Goal: Task Accomplishment & Management: Use online tool/utility

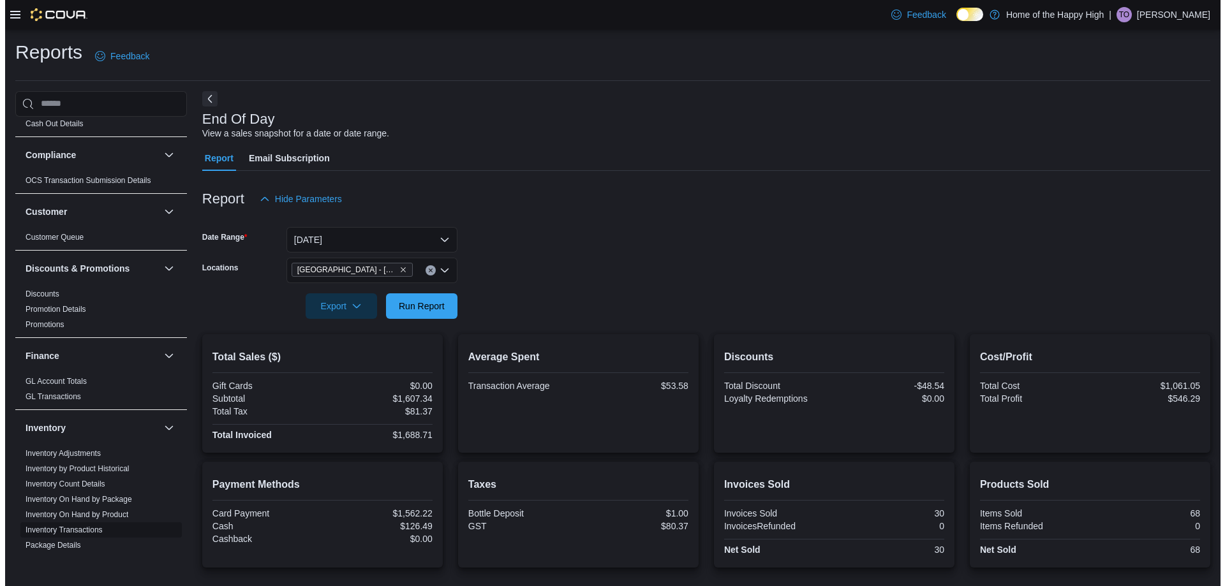
scroll to position [128, 0]
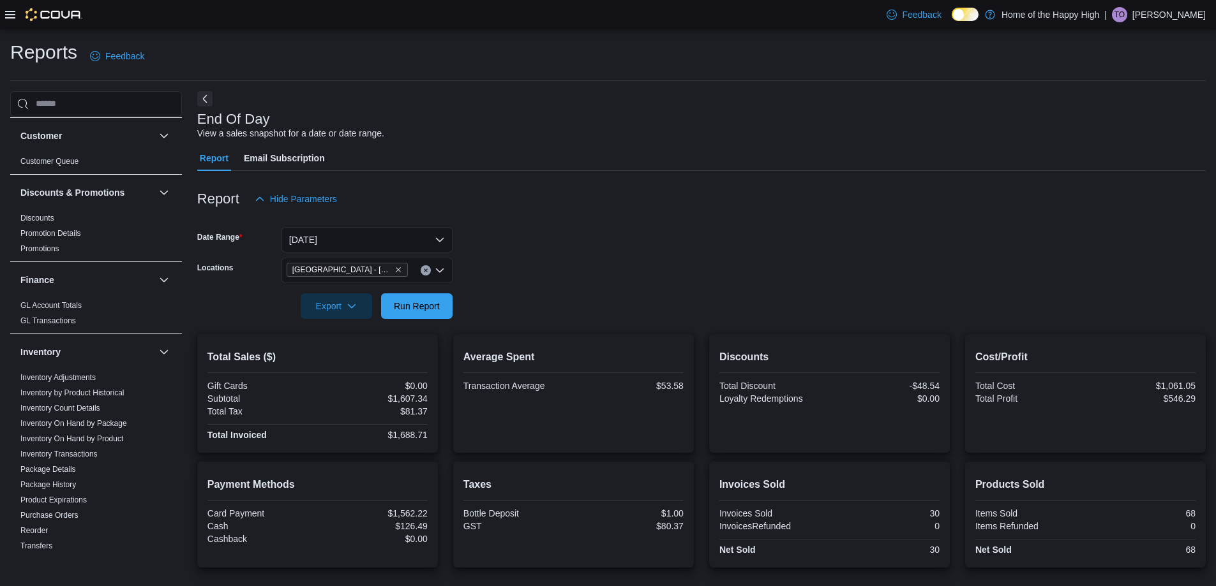
drag, startPoint x: 106, startPoint y: 439, endPoint x: 258, endPoint y: 461, distance: 154.0
click at [106, 439] on link "Inventory On Hand by Product" at bounding box center [71, 439] width 103 height 9
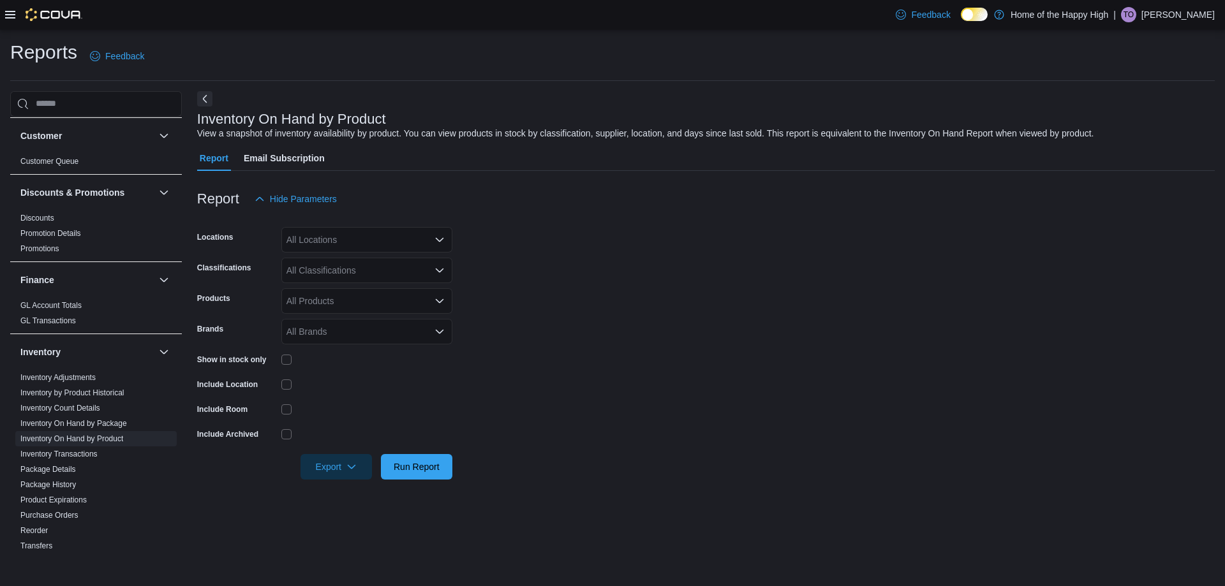
click at [334, 242] on div "All Locations" at bounding box center [366, 240] width 171 height 26
drag, startPoint x: 593, startPoint y: 244, endPoint x: 301, endPoint y: 356, distance: 312.9
click at [593, 246] on form "Locations All Locations Classifications All Classifications Products All Produc…" at bounding box center [706, 346] width 1018 height 268
click at [340, 343] on div "All Brands" at bounding box center [366, 332] width 171 height 26
type input "****"
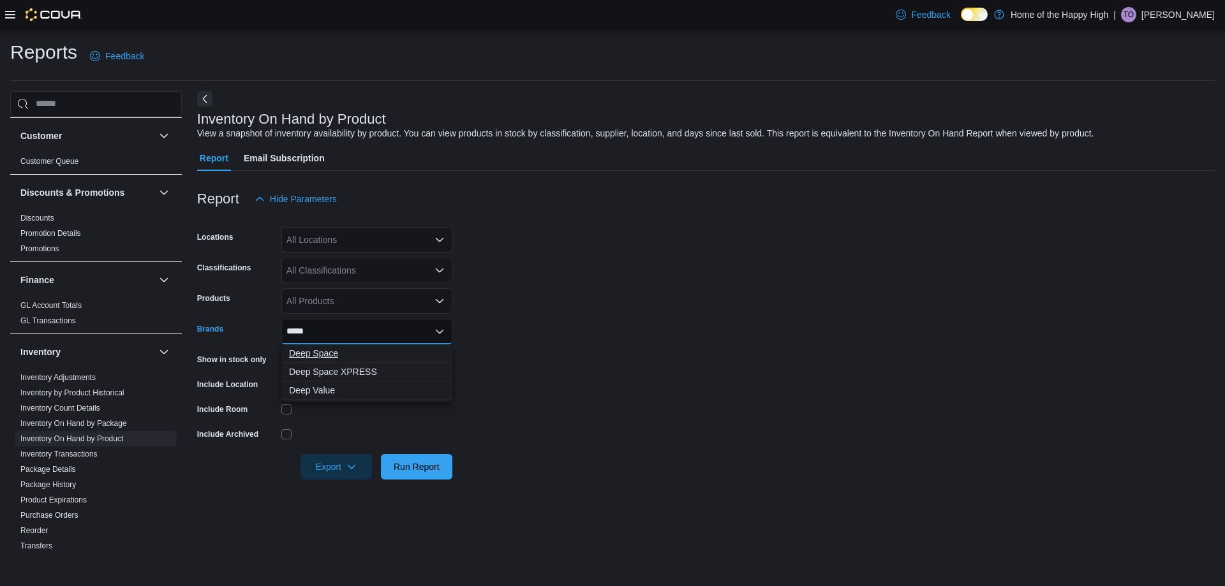
click at [321, 353] on span "Deep Space" at bounding box center [367, 353] width 156 height 13
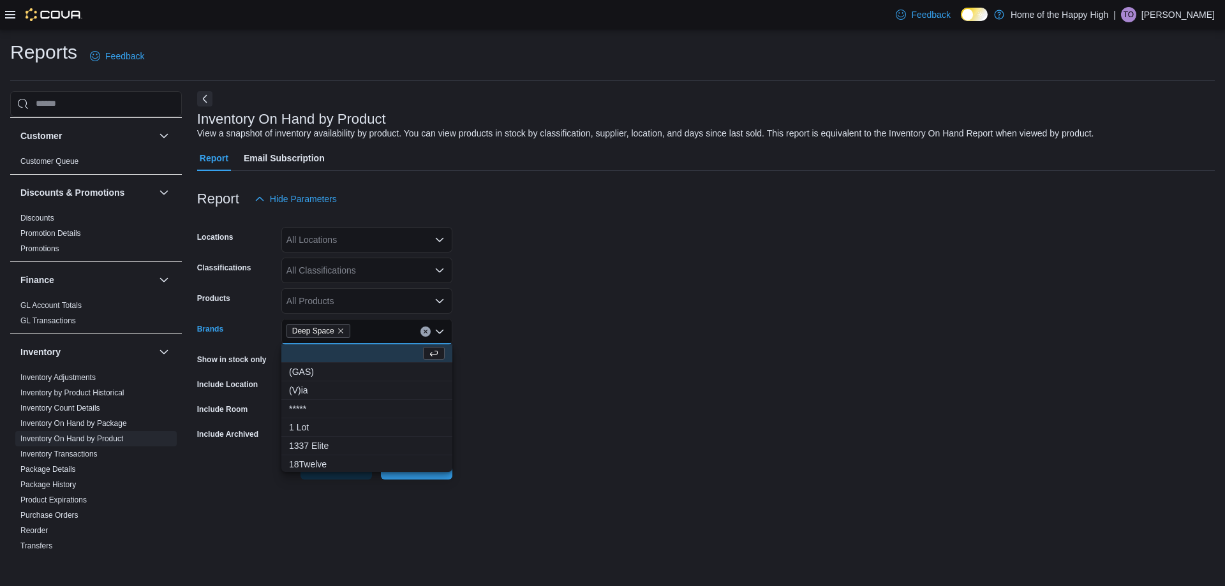
click at [673, 335] on form "Locations All Locations Classifications All Classifications Products All Produc…" at bounding box center [706, 346] width 1018 height 268
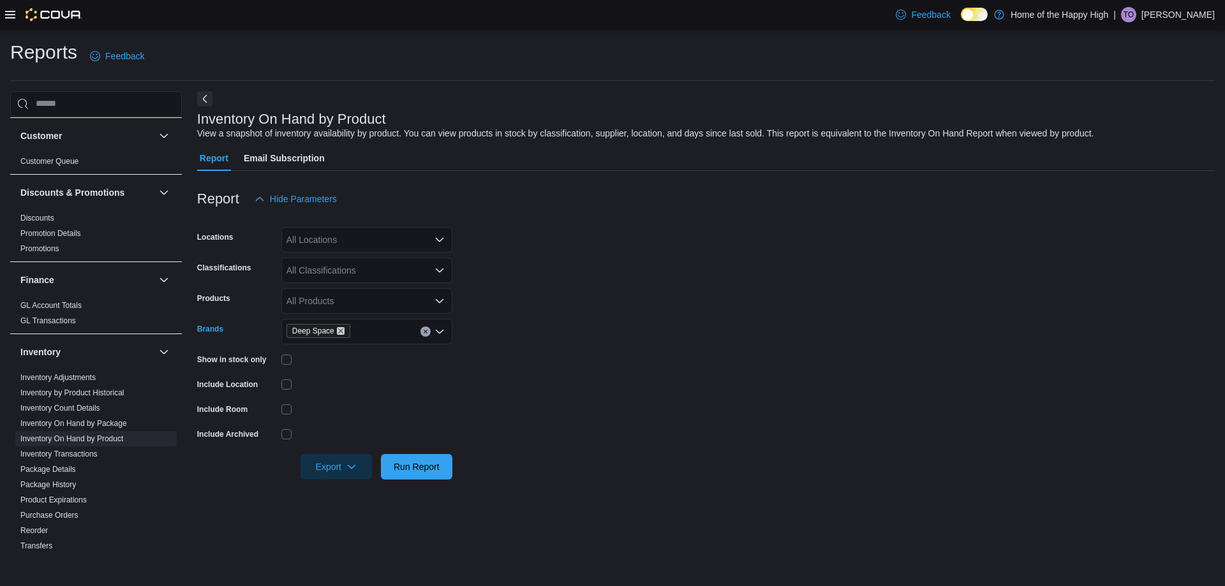
click at [341, 329] on icon "Remove Deep Space from selection in this group" at bounding box center [341, 331] width 8 height 8
click at [352, 327] on div "All Brands Combo box. Selected. Combo box input. All Brands. Type some text or,…" at bounding box center [366, 332] width 171 height 26
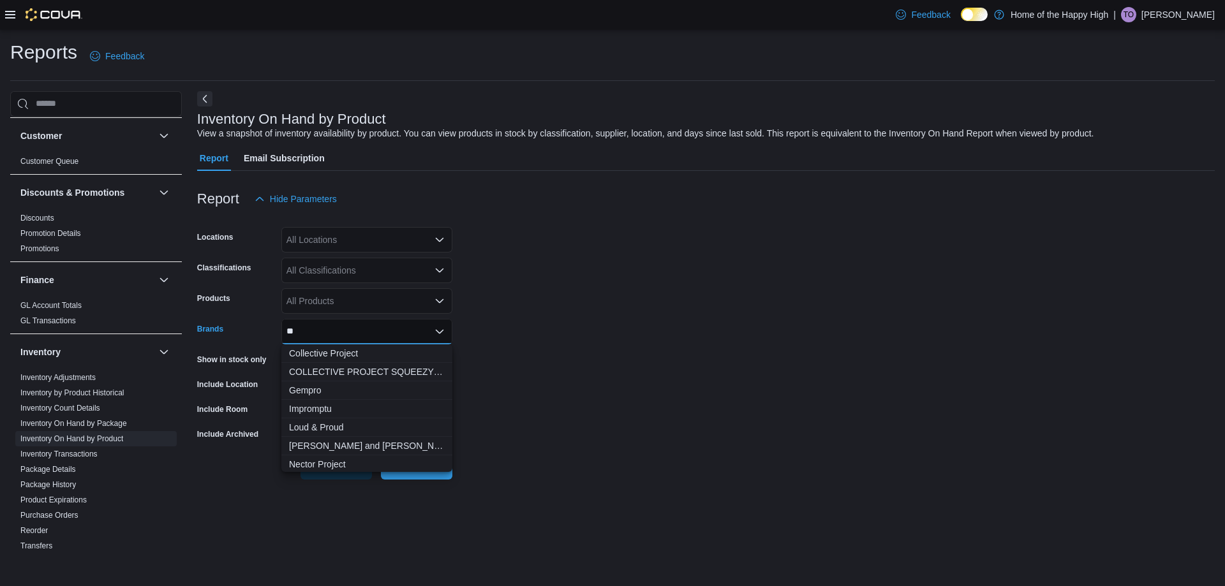
type input "*"
click at [503, 269] on form "Locations All Locations Classifications All Classifications Products All Produc…" at bounding box center [706, 346] width 1018 height 268
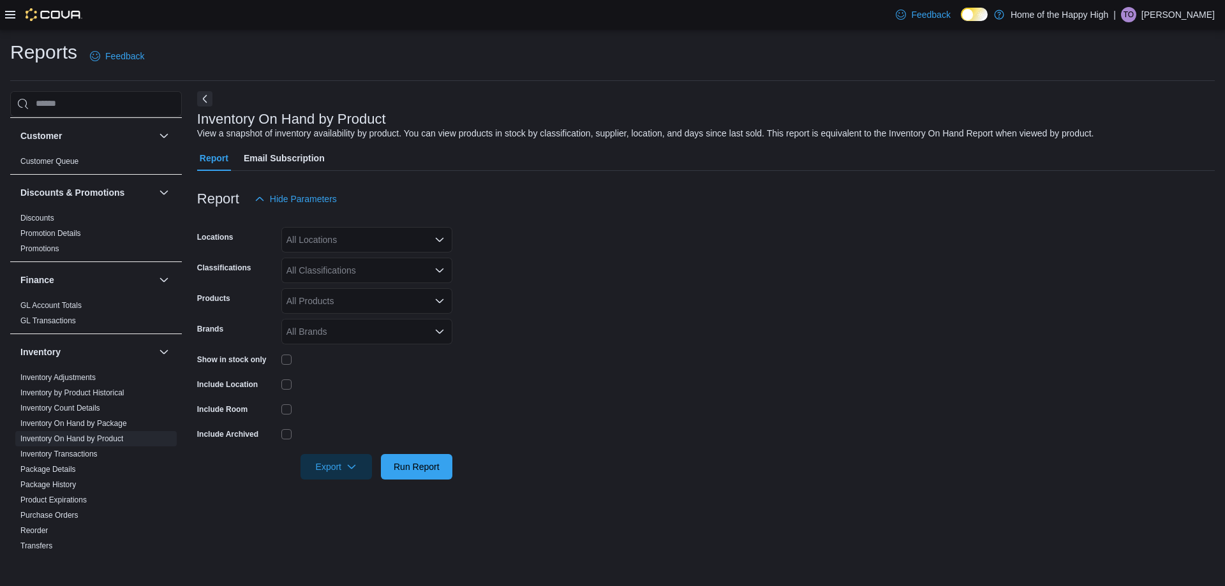
click at [336, 327] on div "All Brands" at bounding box center [366, 332] width 171 height 26
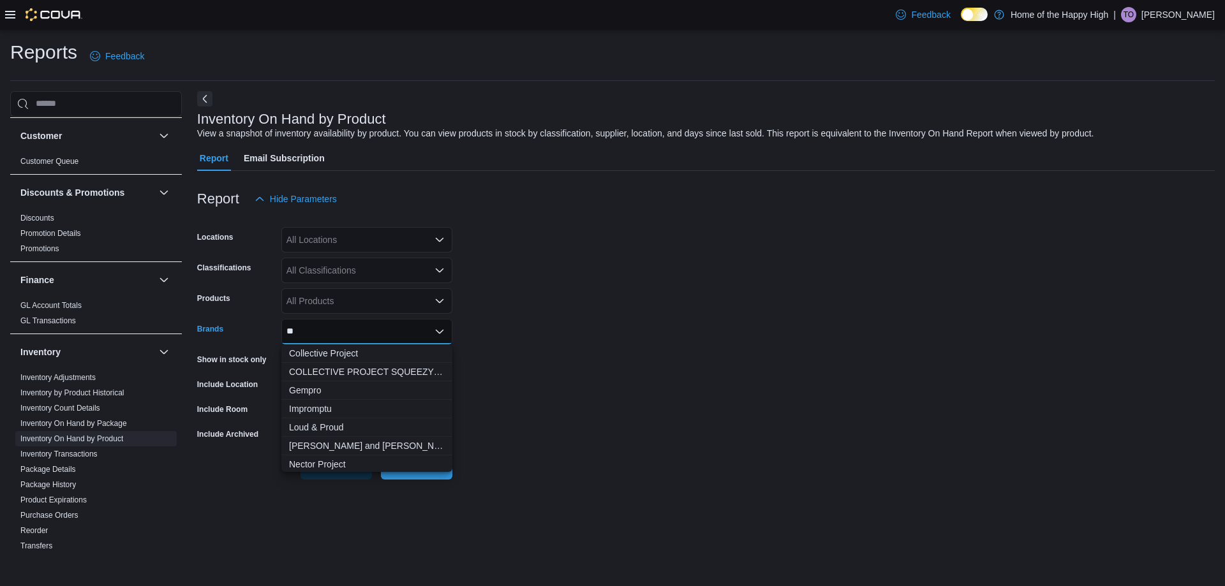
type input "*"
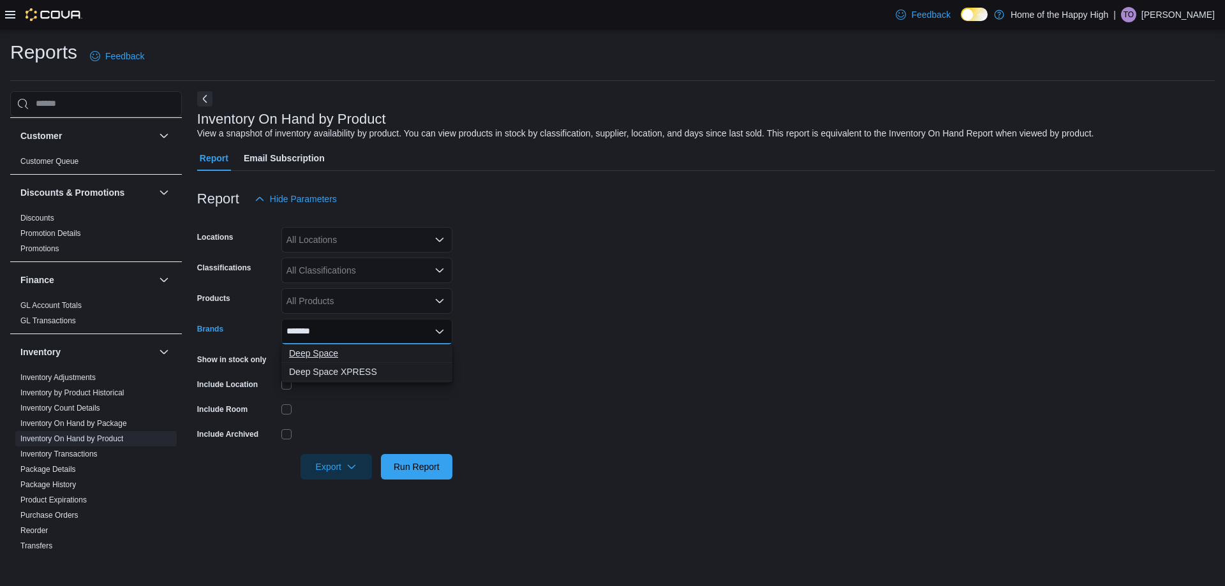
type input "*******"
click at [322, 352] on span "Deep Space" at bounding box center [367, 353] width 156 height 13
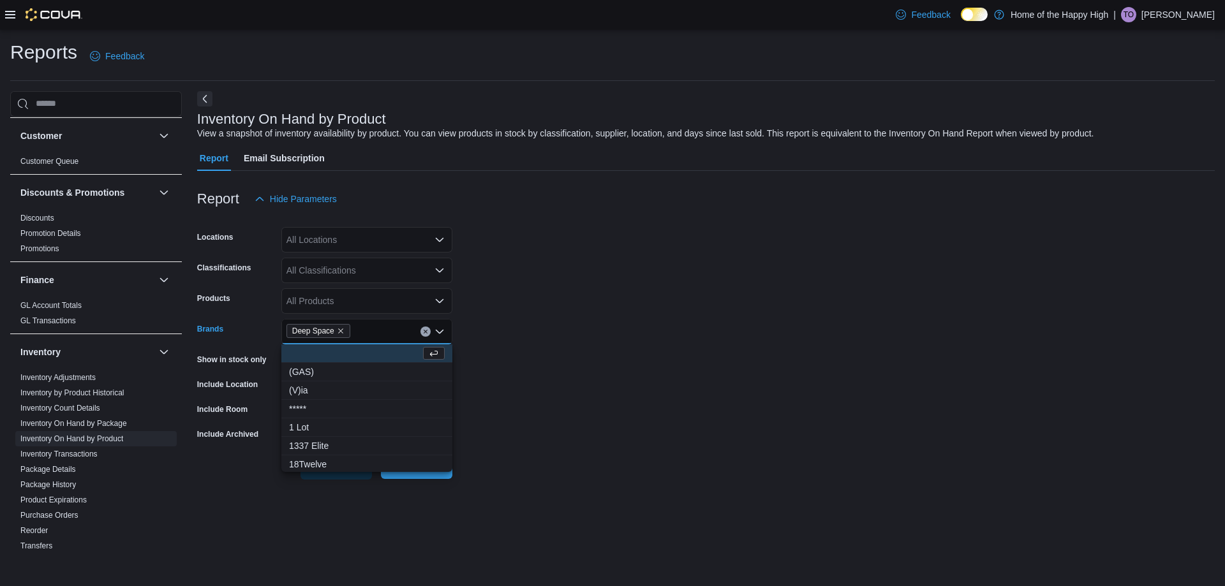
drag, startPoint x: 707, startPoint y: 320, endPoint x: 420, endPoint y: 462, distance: 320.2
click at [693, 321] on form "Locations All Locations Classifications All Classifications Products All Produc…" at bounding box center [706, 346] width 1018 height 268
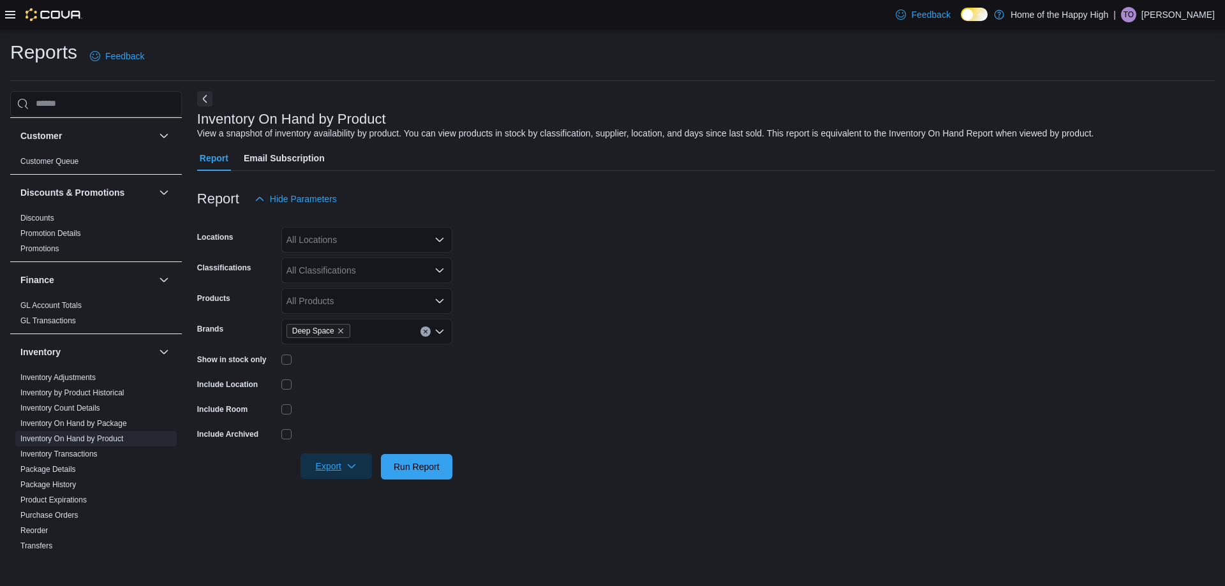
click at [348, 470] on icon "button" at bounding box center [352, 466] width 10 height 10
click at [345, 491] on span "Export to Excel" at bounding box center [337, 493] width 57 height 10
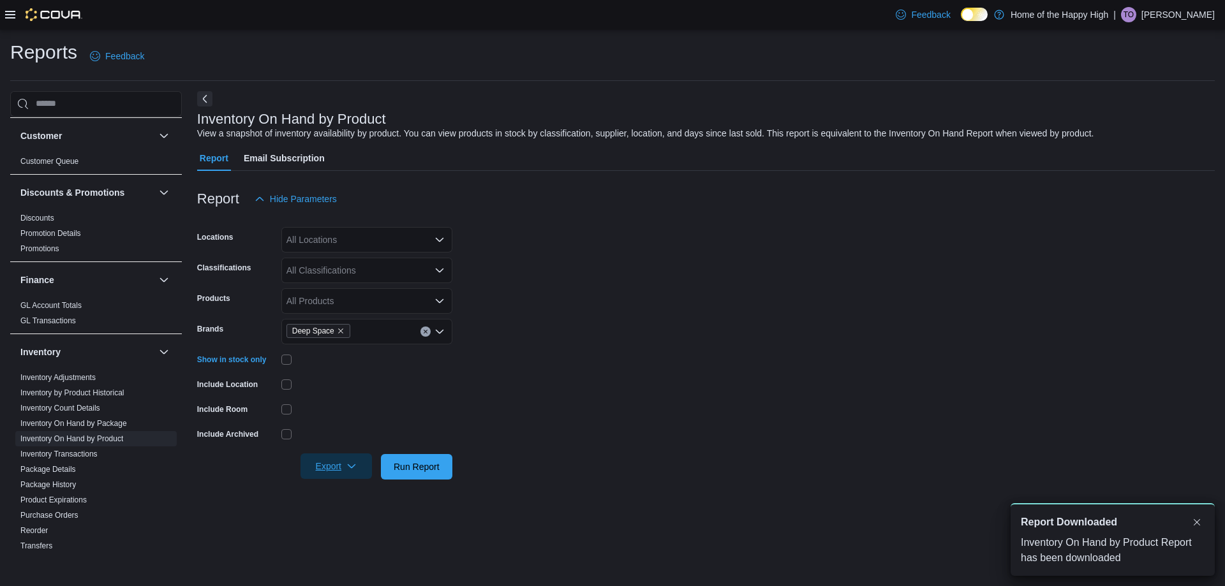
click at [344, 471] on span "Export" at bounding box center [336, 467] width 56 height 26
click at [348, 505] on button "Export to Csv" at bounding box center [338, 518] width 73 height 26
click at [329, 463] on span "Export" at bounding box center [336, 467] width 56 height 26
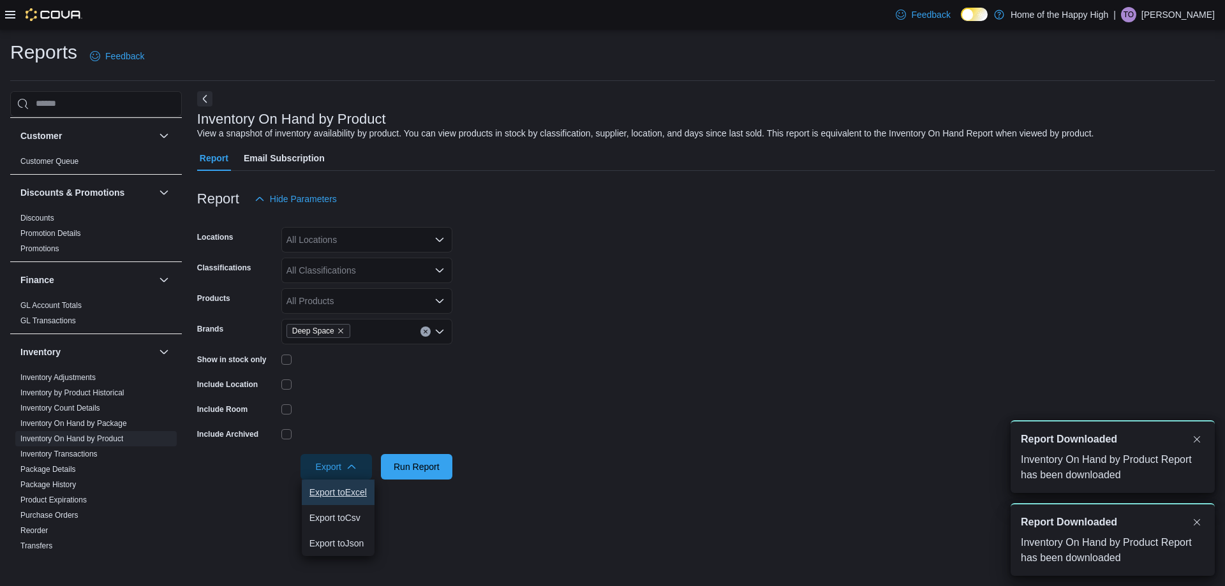
click at [347, 499] on button "Export to Excel" at bounding box center [338, 493] width 73 height 26
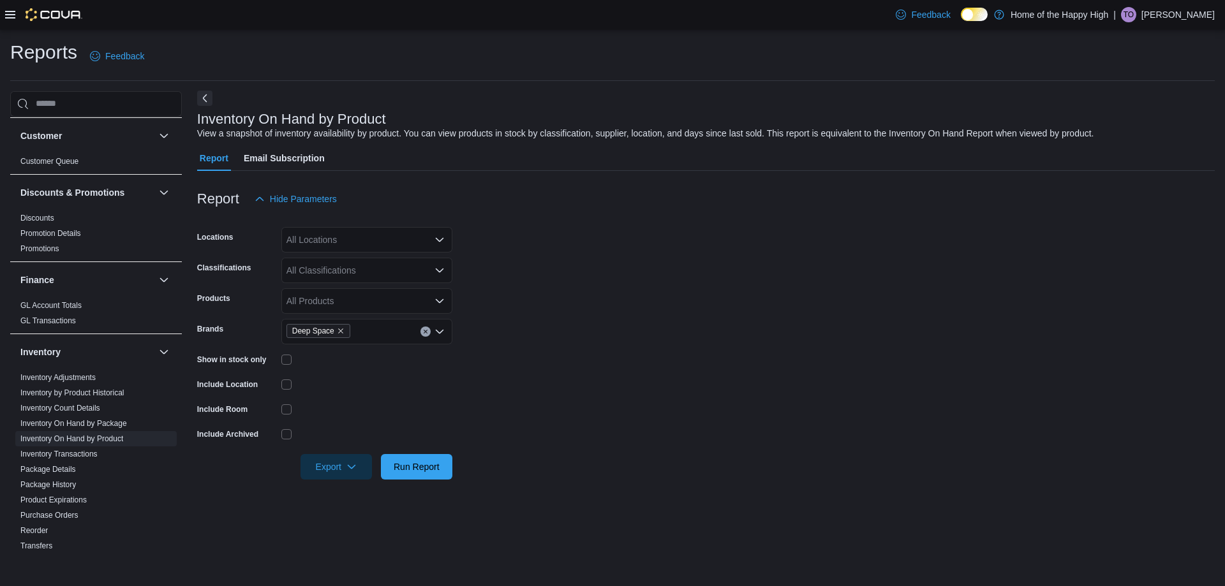
click at [207, 104] on button "Next" at bounding box center [204, 98] width 15 height 15
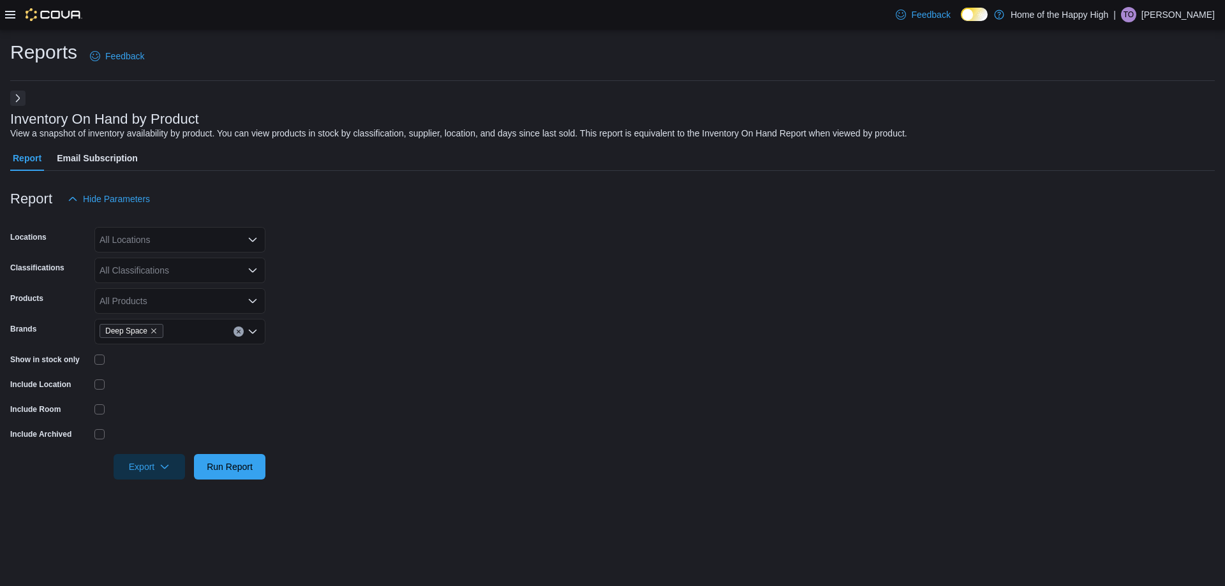
click at [20, 101] on button "Next" at bounding box center [17, 98] width 15 height 15
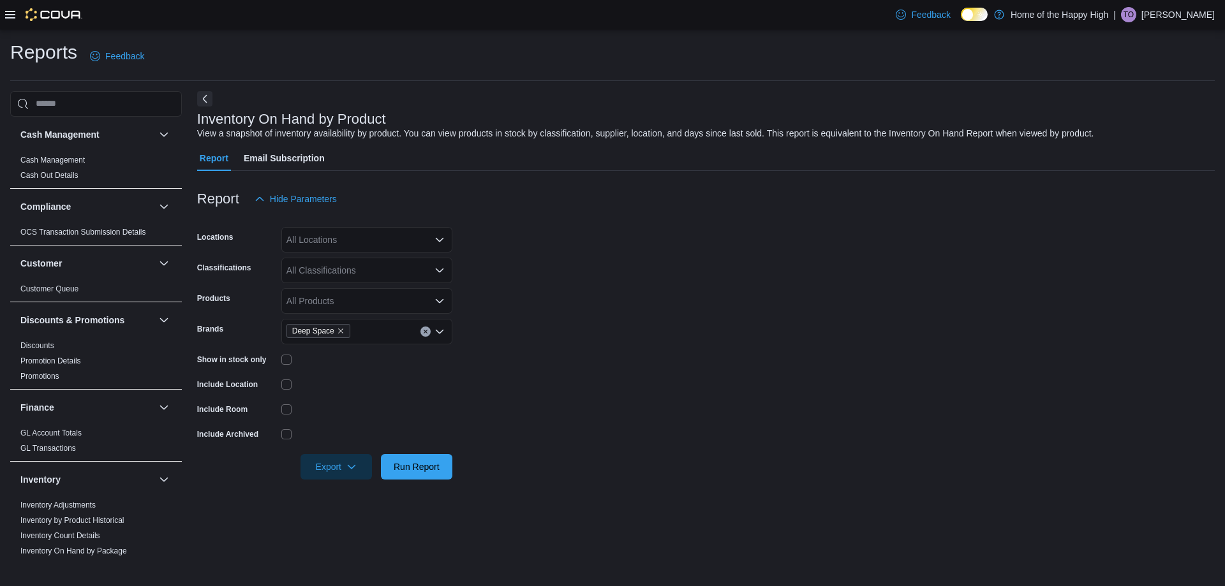
click at [11, 15] on icon at bounding box center [10, 15] width 10 height 10
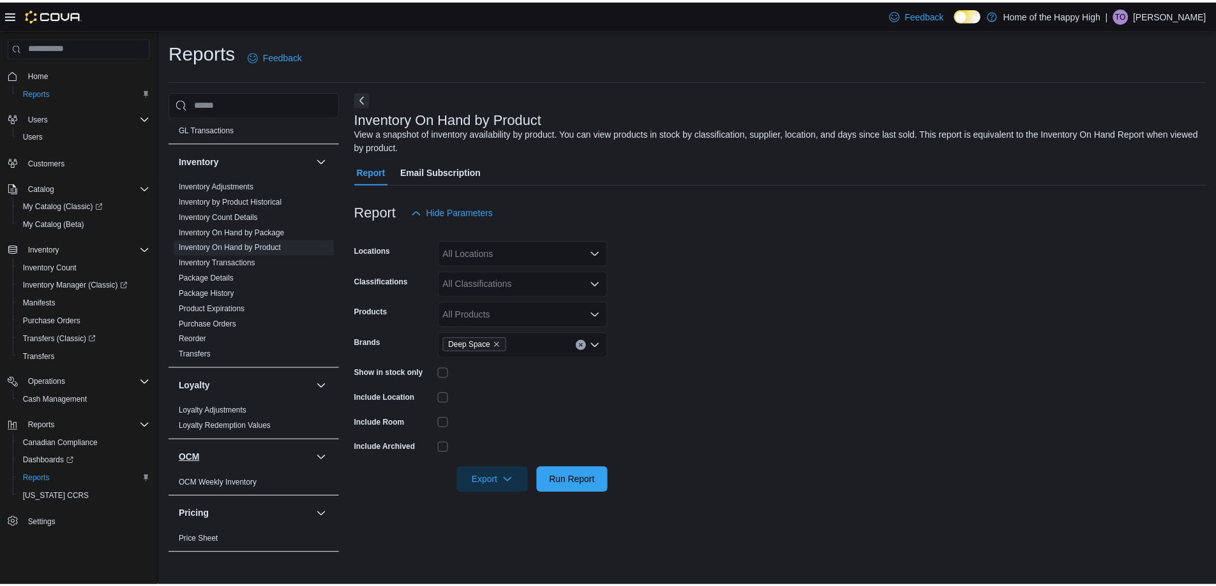
scroll to position [638, 0]
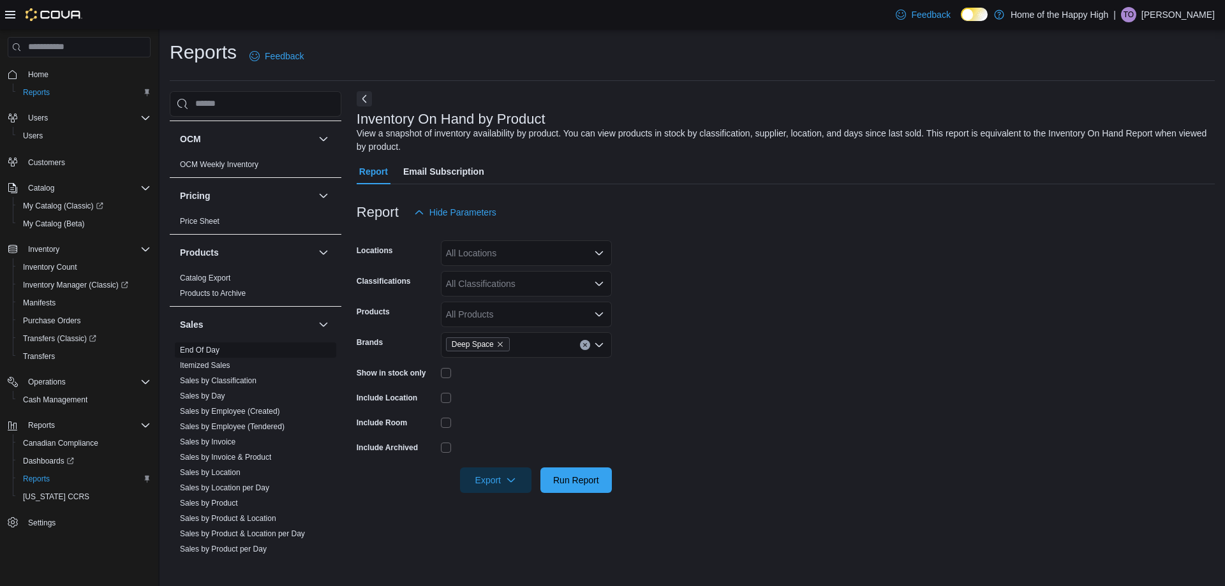
click at [204, 348] on link "End Of Day" at bounding box center [200, 350] width 40 height 9
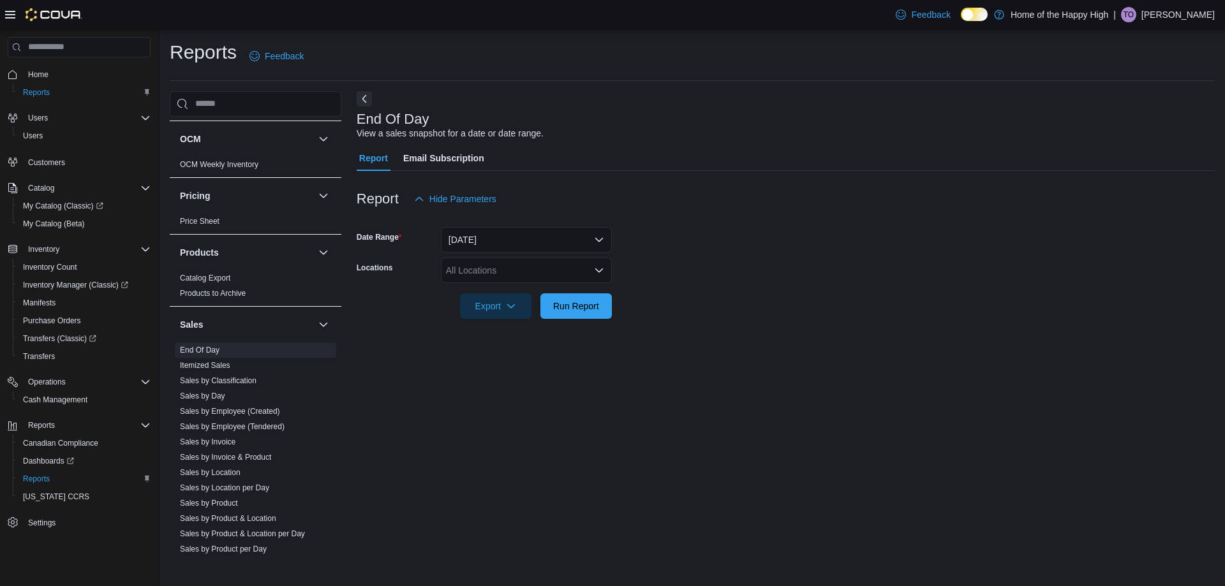
click at [505, 278] on div "All Locations" at bounding box center [526, 271] width 171 height 26
type input "***"
click at [535, 294] on span "[GEOGRAPHIC_DATA] - [GEOGRAPHIC_DATA] - Fire & Flower" at bounding box center [621, 292] width 255 height 13
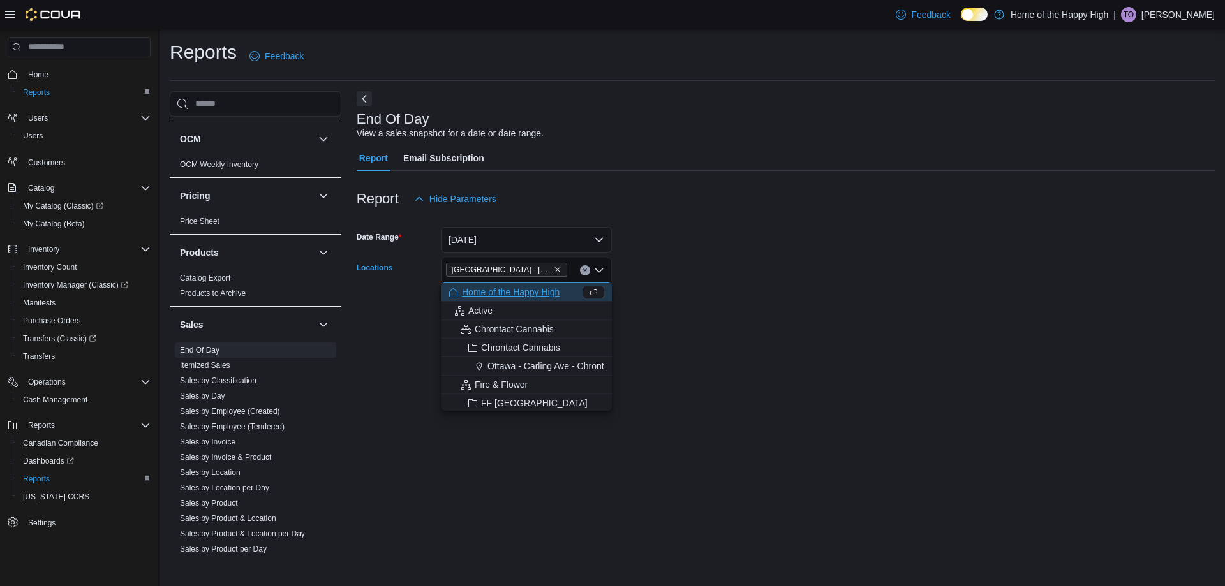
drag, startPoint x: 770, startPoint y: 270, endPoint x: 551, endPoint y: 285, distance: 218.7
click at [765, 270] on form "Date Range [DATE] Locations [GEOGRAPHIC_DATA] - [GEOGRAPHIC_DATA] - Fire & Flow…" at bounding box center [786, 265] width 858 height 107
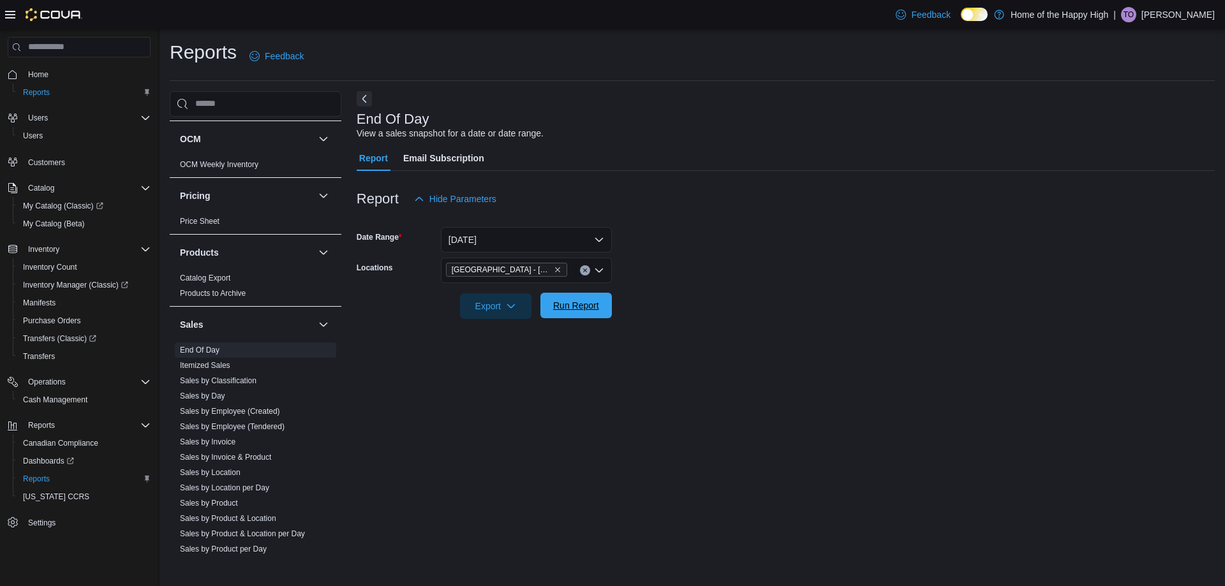
click at [560, 312] on span "Run Report" at bounding box center [576, 305] width 46 height 13
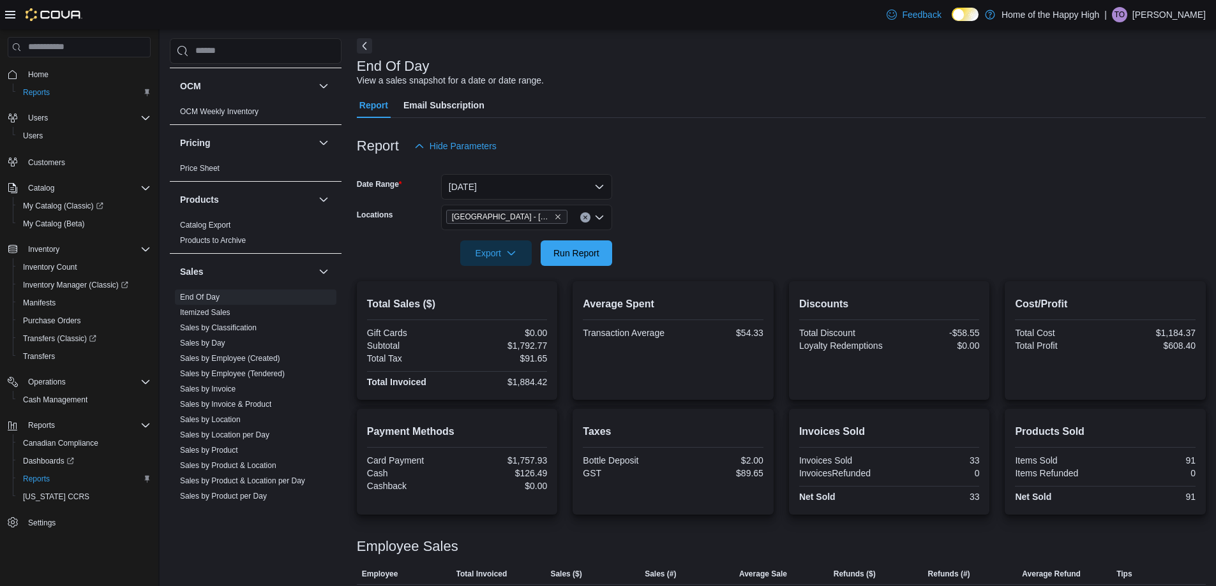
scroll to position [114, 0]
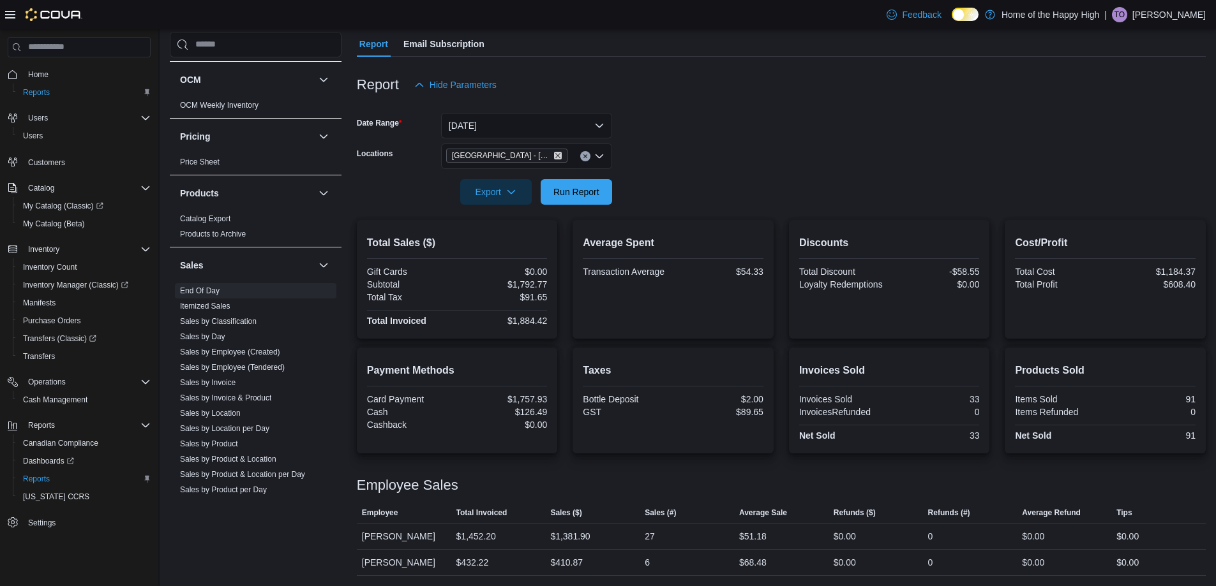
click at [559, 157] on icon "Remove Sherwood Park - Wye Road - Fire & Flower from selection in this group" at bounding box center [557, 155] width 5 height 5
type input "****"
drag, startPoint x: 576, startPoint y: 172, endPoint x: 666, endPoint y: 174, distance: 90.0
click at [577, 172] on span "[GEOGRAPHIC_DATA] - [GEOGRAPHIC_DATA] - Fire & Flower" at bounding box center [621, 178] width 255 height 13
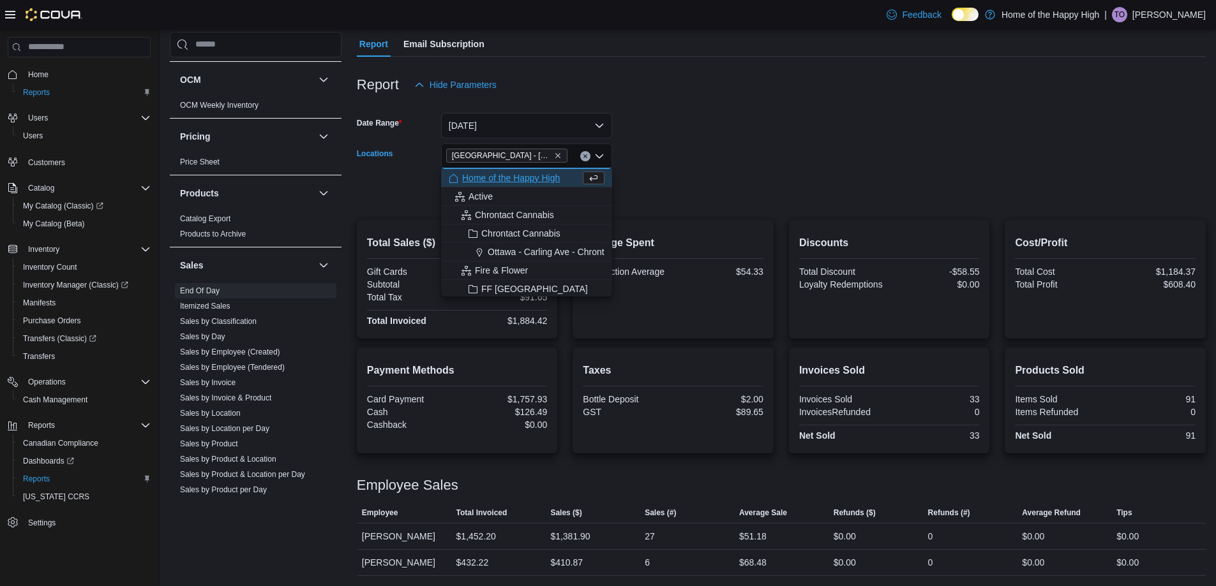
click at [725, 185] on form "Date Range [DATE] Locations [GEOGRAPHIC_DATA] - [GEOGRAPHIC_DATA] - Fire & Flow…" at bounding box center [781, 151] width 849 height 107
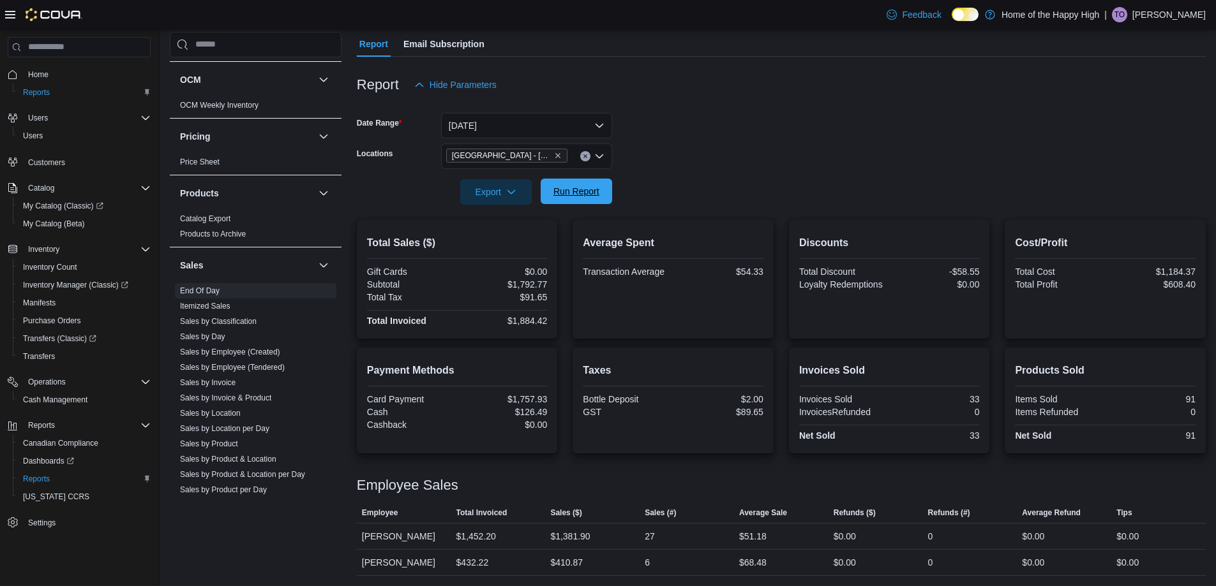
click at [596, 201] on span "Run Report" at bounding box center [576, 192] width 56 height 26
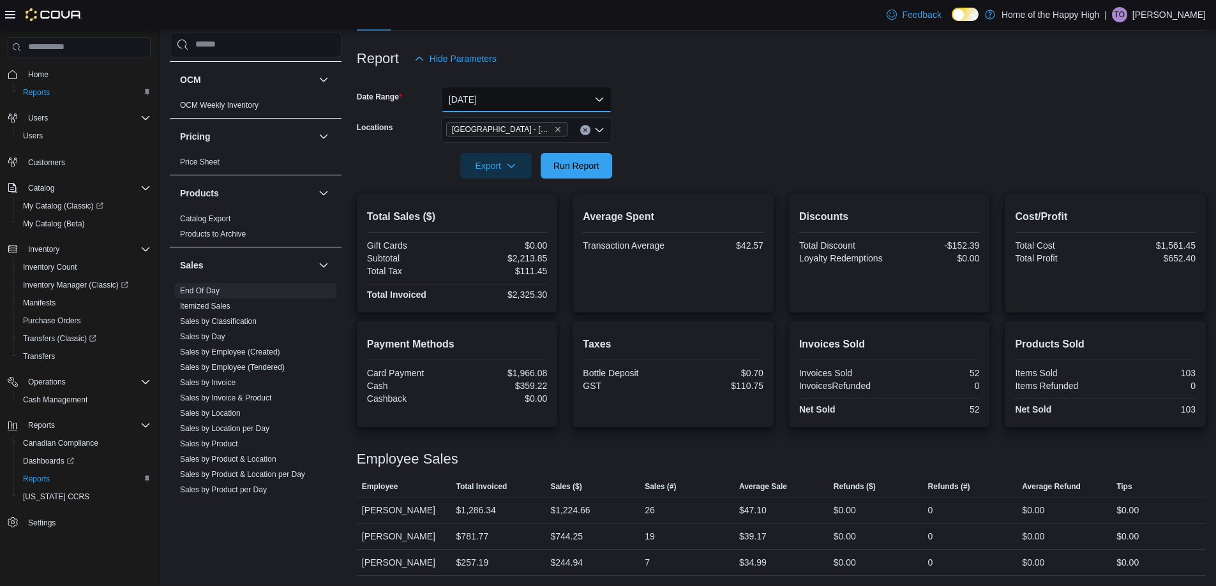
click at [526, 93] on button "[DATE]" at bounding box center [526, 100] width 171 height 26
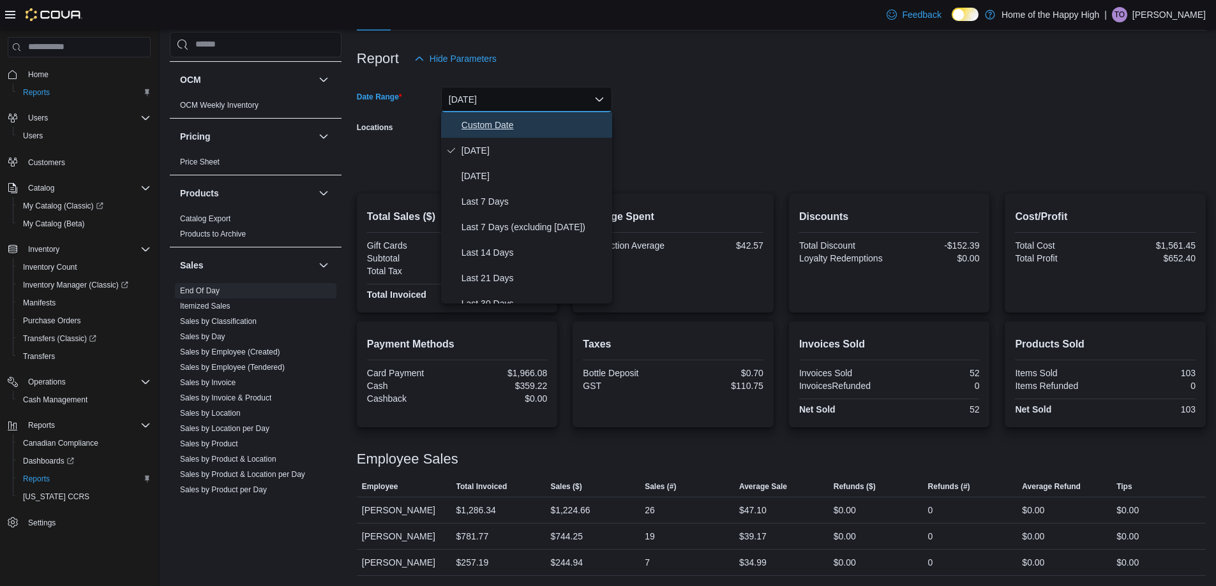
click at [509, 129] on span "Custom Date" at bounding box center [533, 124] width 145 height 15
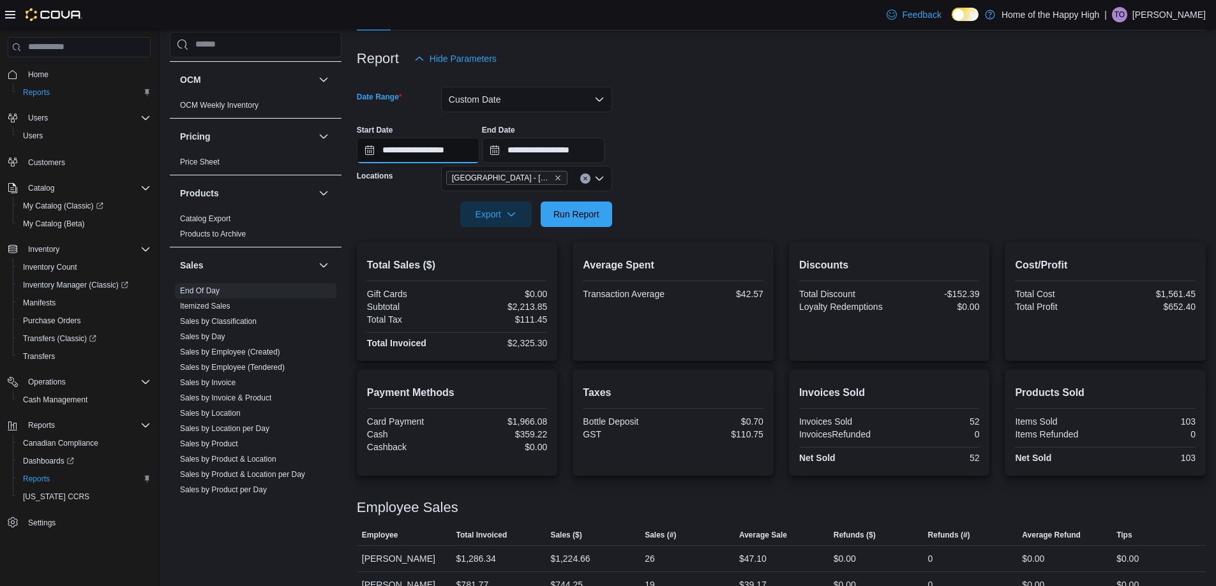
click at [475, 157] on input "**********" at bounding box center [418, 151] width 123 height 26
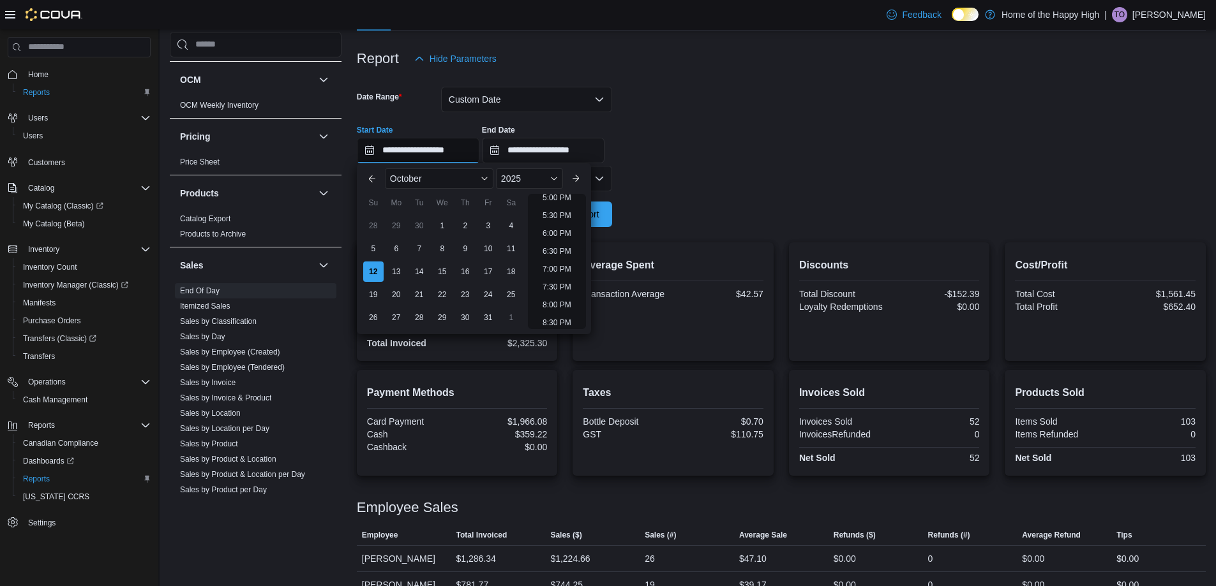
scroll to position [550, 0]
drag, startPoint x: 559, startPoint y: 230, endPoint x: 565, endPoint y: 229, distance: 6.4
click at [559, 229] on li "4:00 PM" at bounding box center [556, 225] width 39 height 15
type input "**********"
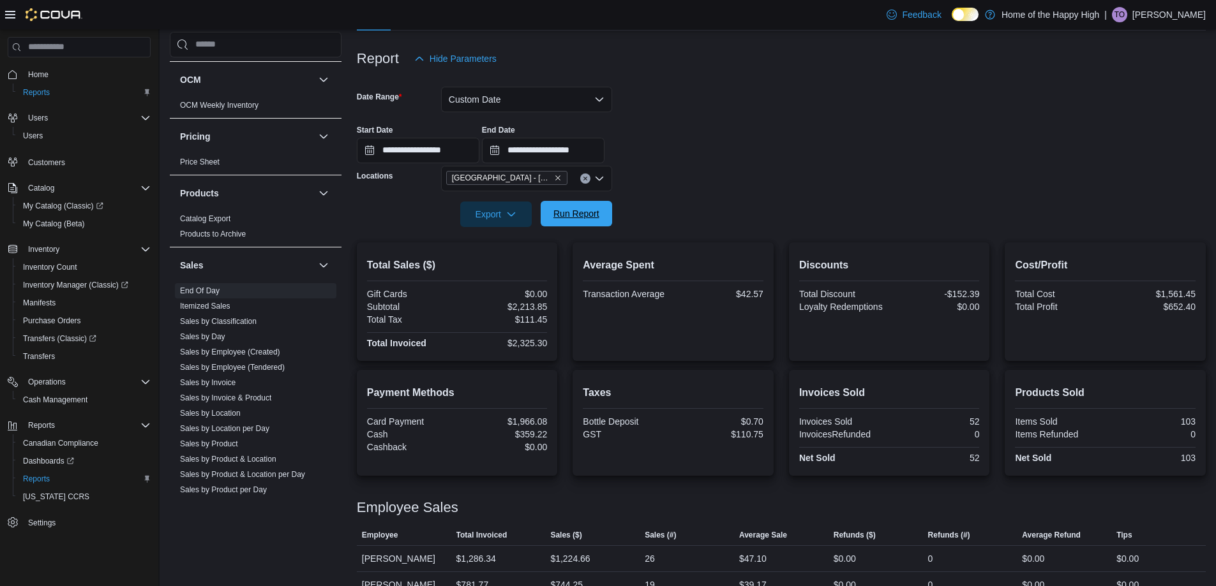
click at [581, 220] on span "Run Report" at bounding box center [576, 213] width 46 height 13
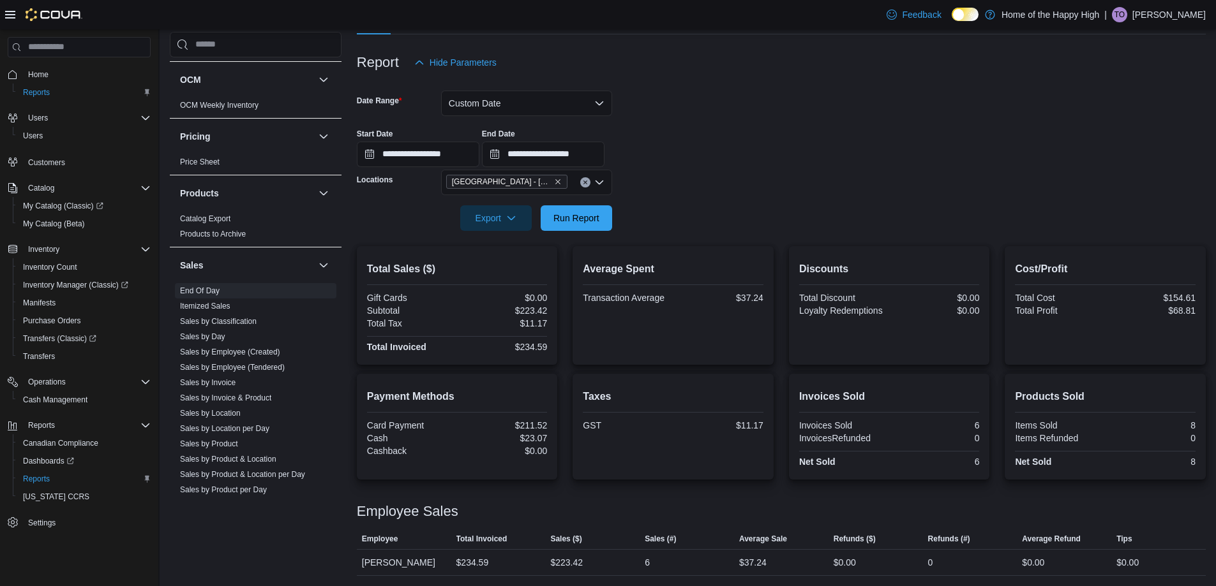
scroll to position [137, 0]
click at [530, 98] on button "Custom Date" at bounding box center [526, 104] width 171 height 26
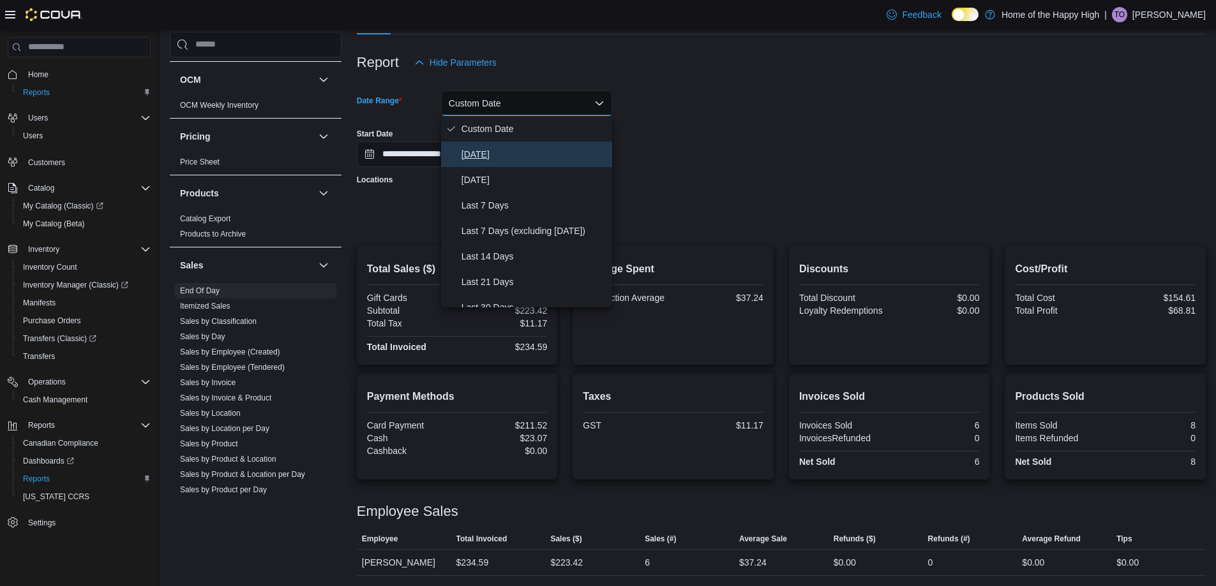
click at [493, 145] on button "[DATE]" at bounding box center [526, 155] width 171 height 26
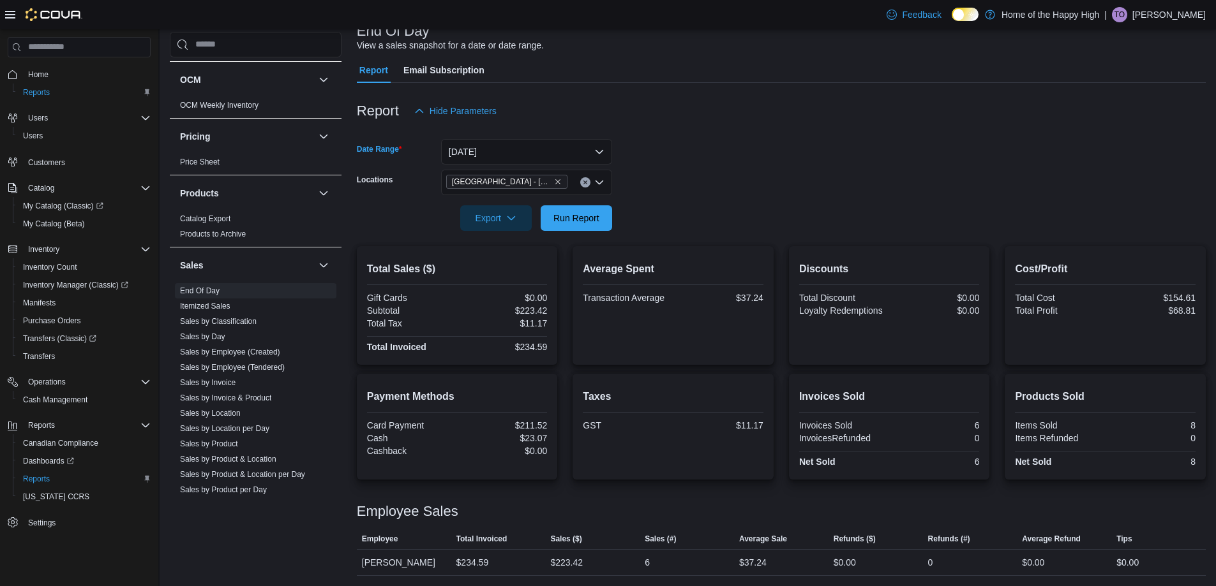
click at [558, 186] on span "[GEOGRAPHIC_DATA] - [GEOGRAPHIC_DATA] - Fire & Flower" at bounding box center [507, 181] width 110 height 13
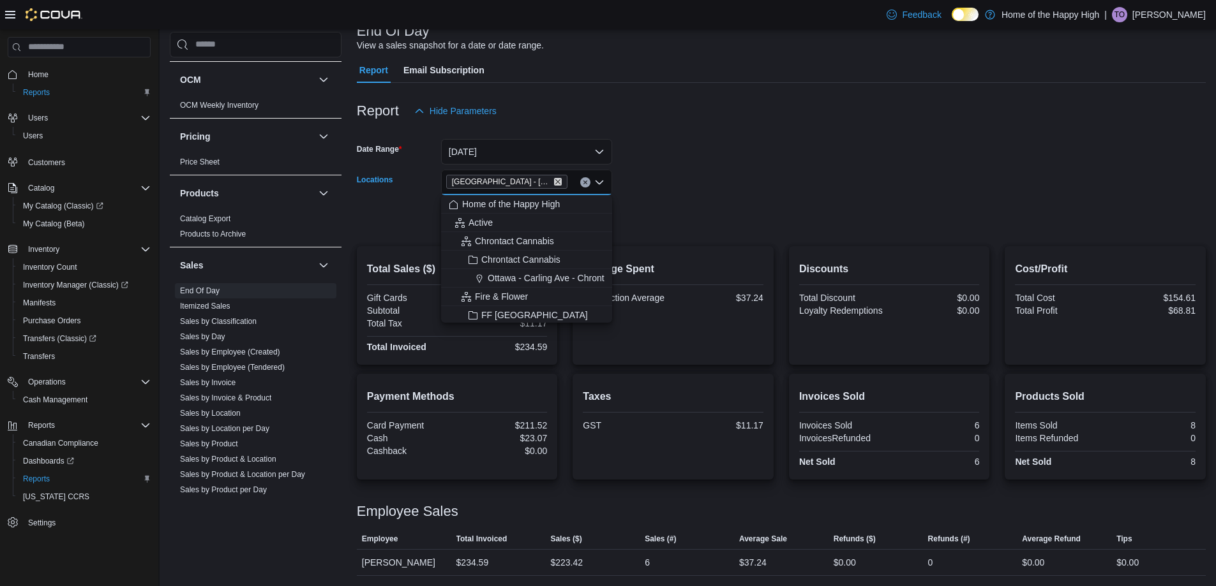
click at [558, 185] on icon "Remove Sherwood Park - Baseline Road - Fire & Flower from selection in this gro…" at bounding box center [558, 182] width 8 height 8
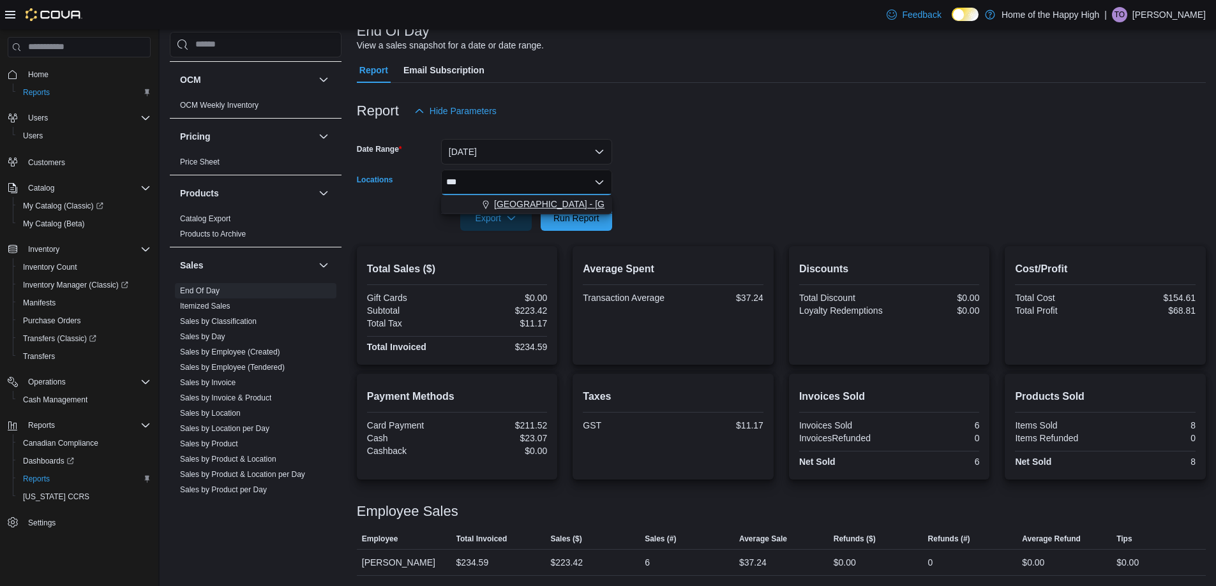
type input "***"
drag, startPoint x: 549, startPoint y: 200, endPoint x: 621, endPoint y: 175, distance: 76.5
click at [550, 200] on span "[GEOGRAPHIC_DATA] - [GEOGRAPHIC_DATA] - Fire & Flower" at bounding box center [621, 204] width 255 height 13
click at [733, 158] on form "Date Range [DATE] Locations [GEOGRAPHIC_DATA] - [GEOGRAPHIC_DATA] - Fire & Flow…" at bounding box center [781, 177] width 849 height 107
click at [569, 216] on span "Run Report" at bounding box center [576, 217] width 46 height 13
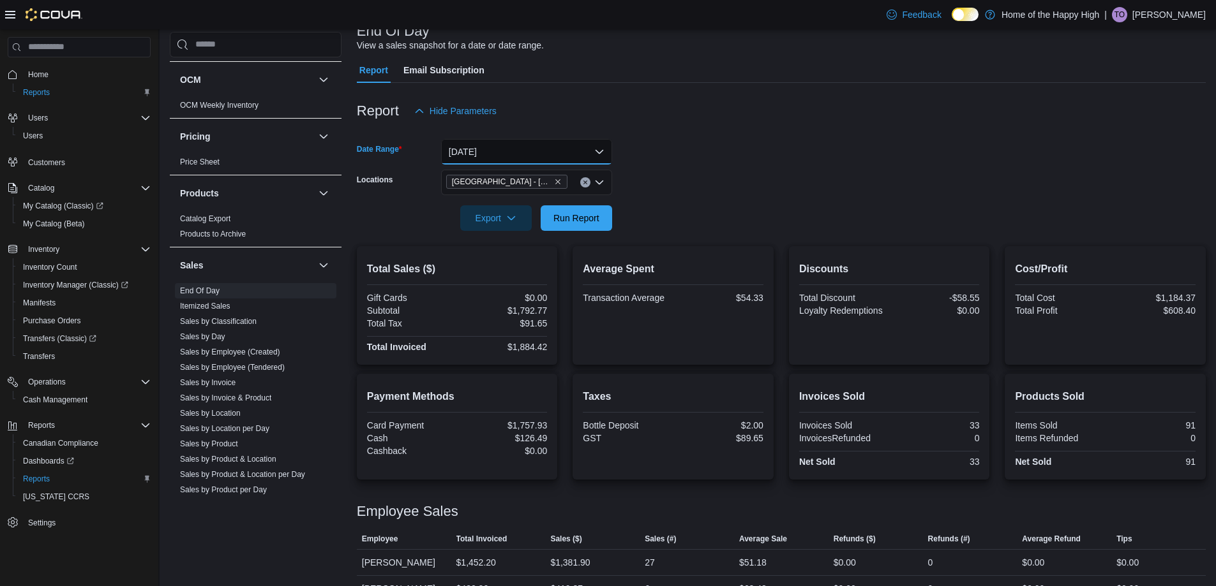
click at [516, 147] on button "[DATE]" at bounding box center [526, 152] width 171 height 26
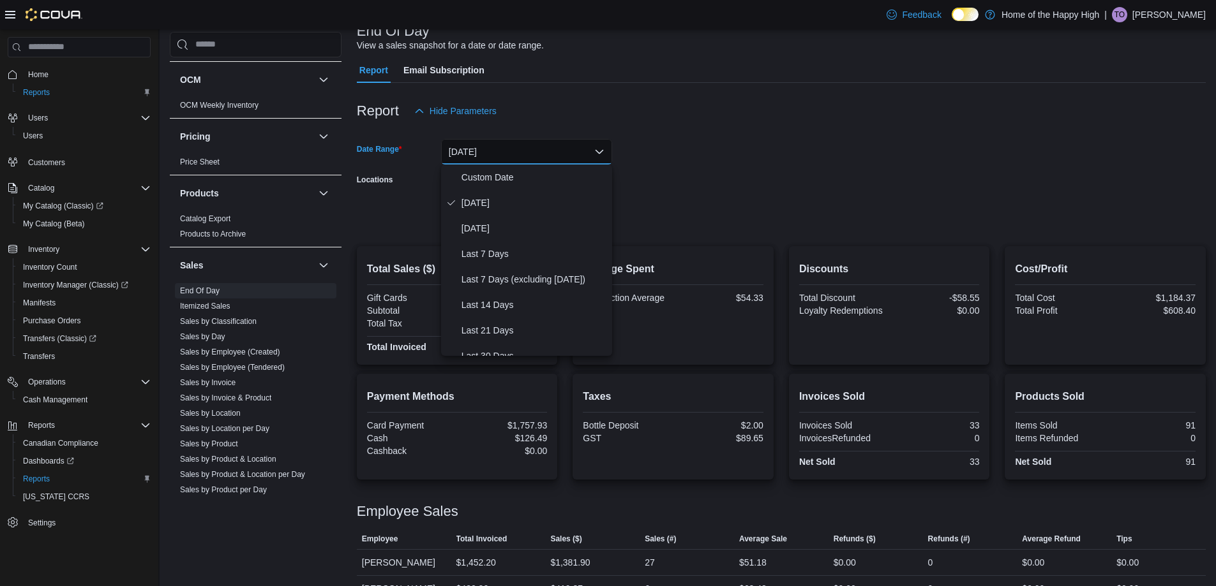
click at [932, 115] on div "Report Hide Parameters" at bounding box center [781, 111] width 849 height 26
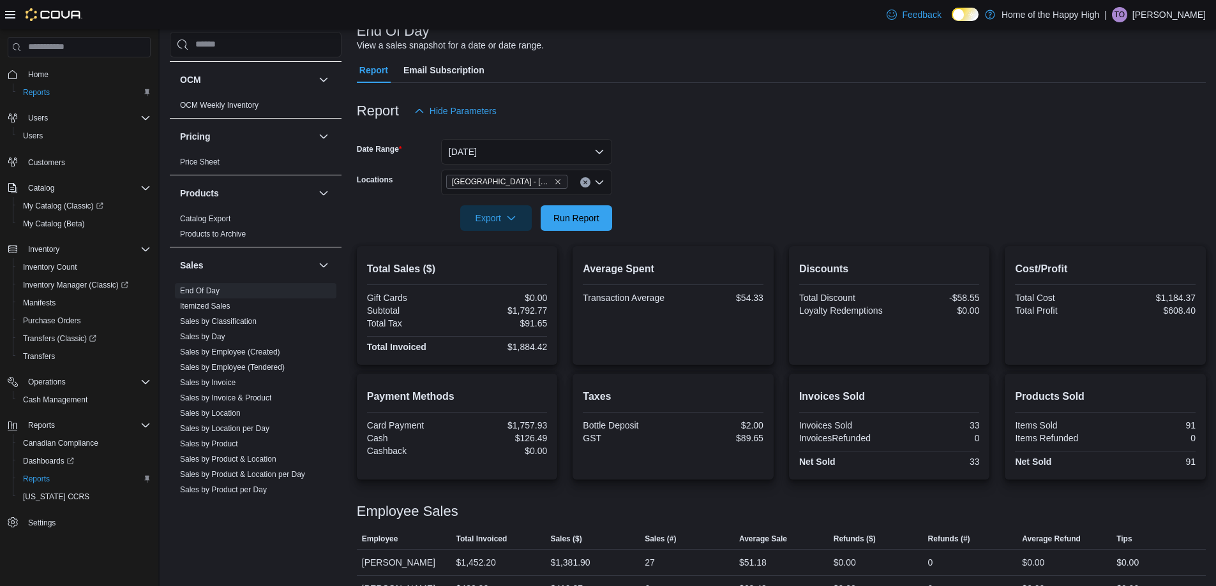
click at [969, 15] on icon at bounding box center [965, 14] width 7 height 7
click at [975, 12] on icon at bounding box center [971, 14] width 7 height 7
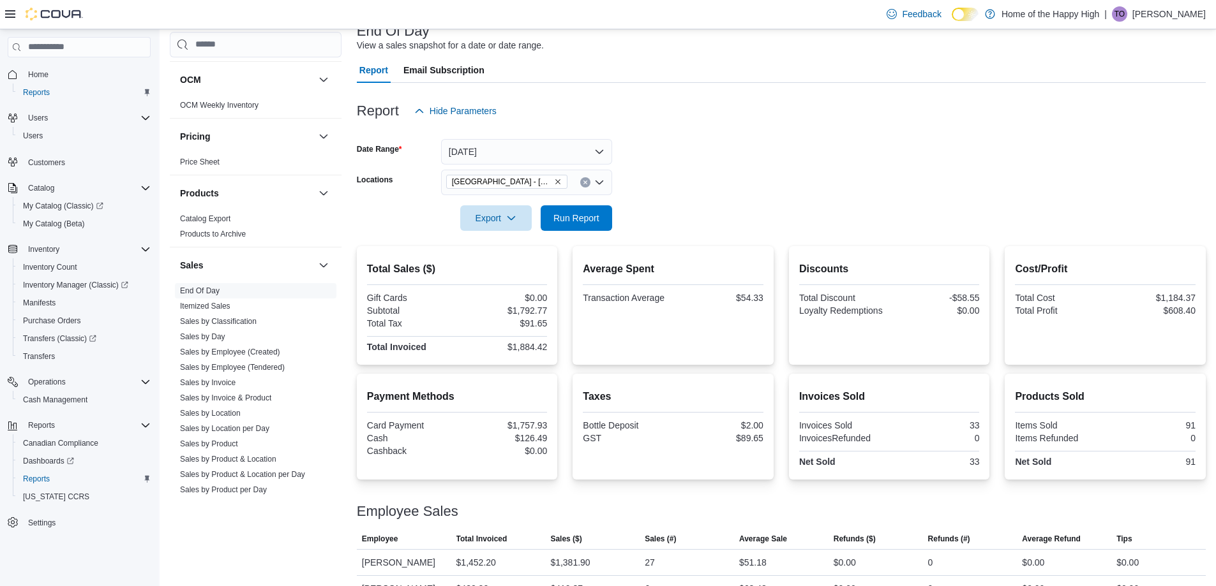
click at [548, 124] on div "Report Hide Parameters Date Range [DATE] Locations [GEOGRAPHIC_DATA] - [GEOGRAP…" at bounding box center [781, 342] width 849 height 519
click at [544, 140] on button "[DATE]" at bounding box center [526, 152] width 171 height 26
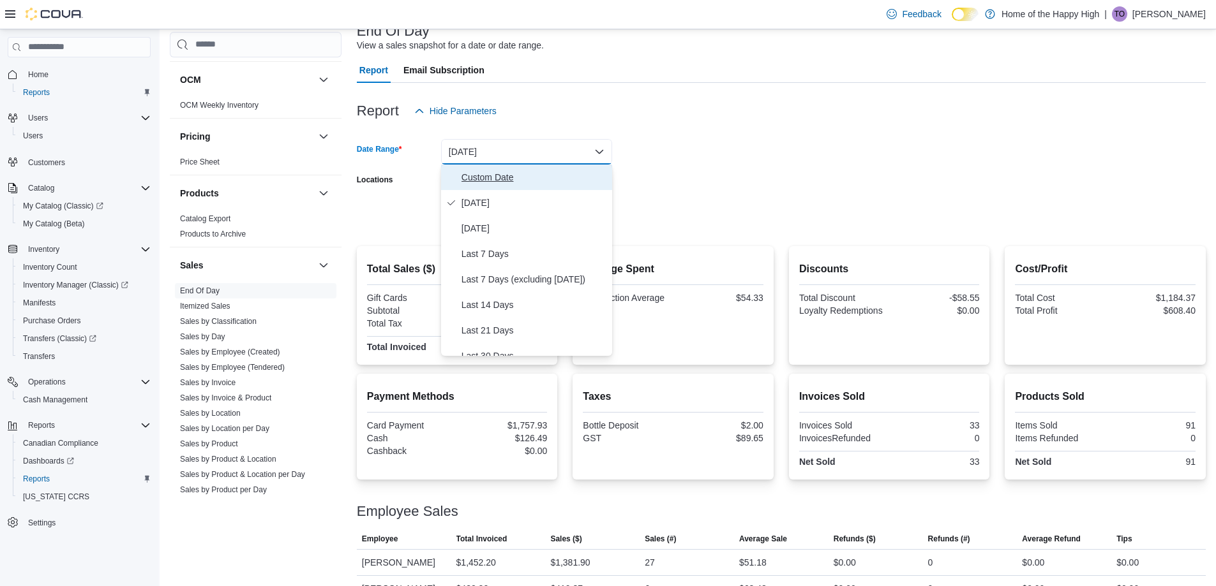
click at [512, 185] on button "Custom Date" at bounding box center [526, 178] width 171 height 26
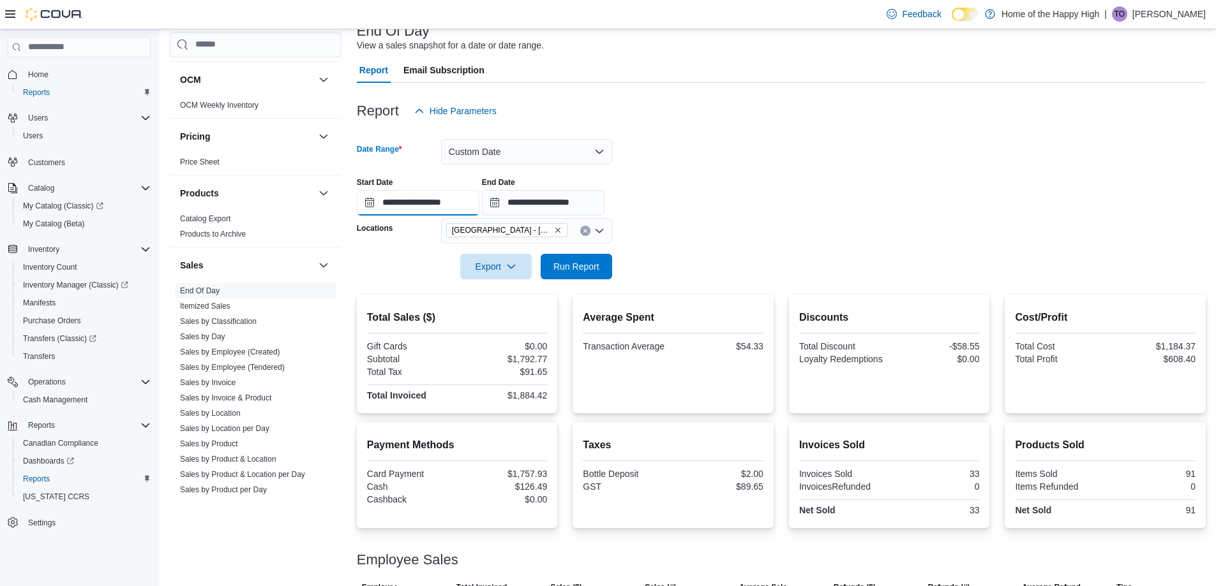
click at [472, 202] on input "**********" at bounding box center [418, 203] width 123 height 26
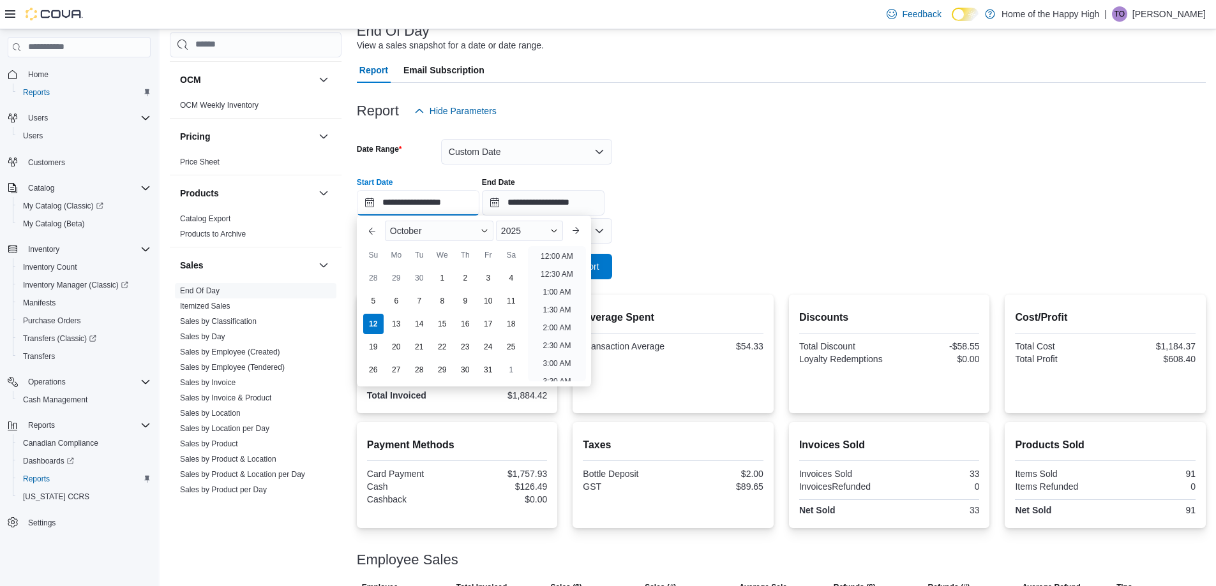
scroll to position [611, 0]
drag, startPoint x: 728, startPoint y: 233, endPoint x: 629, endPoint y: 228, distance: 99.6
click at [699, 232] on form "**********" at bounding box center [781, 202] width 849 height 156
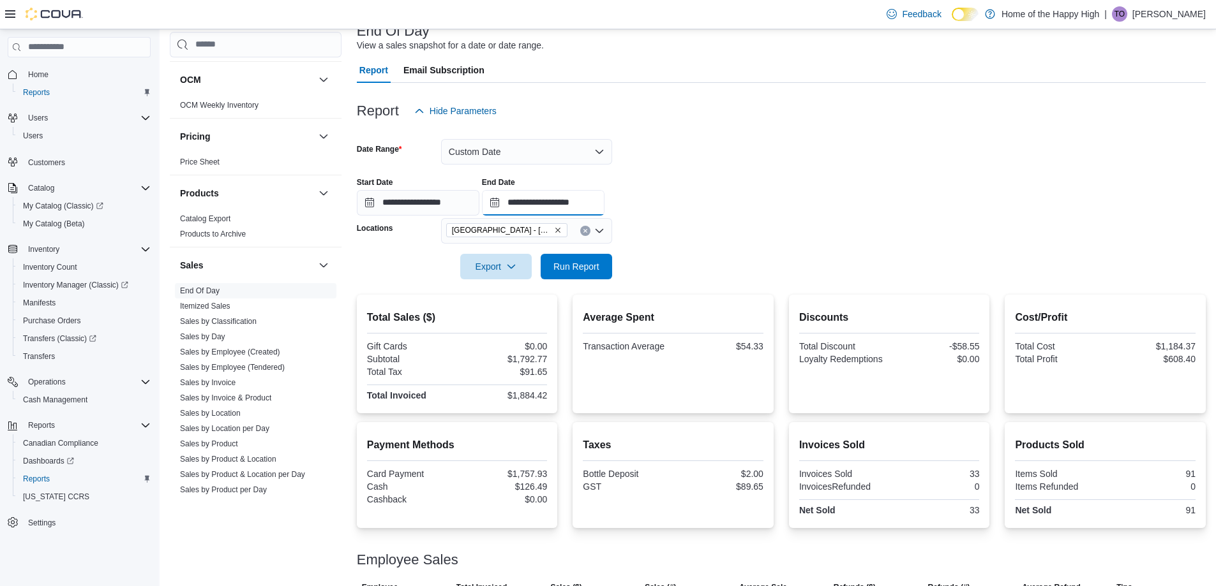
click at [604, 201] on input "**********" at bounding box center [543, 203] width 123 height 26
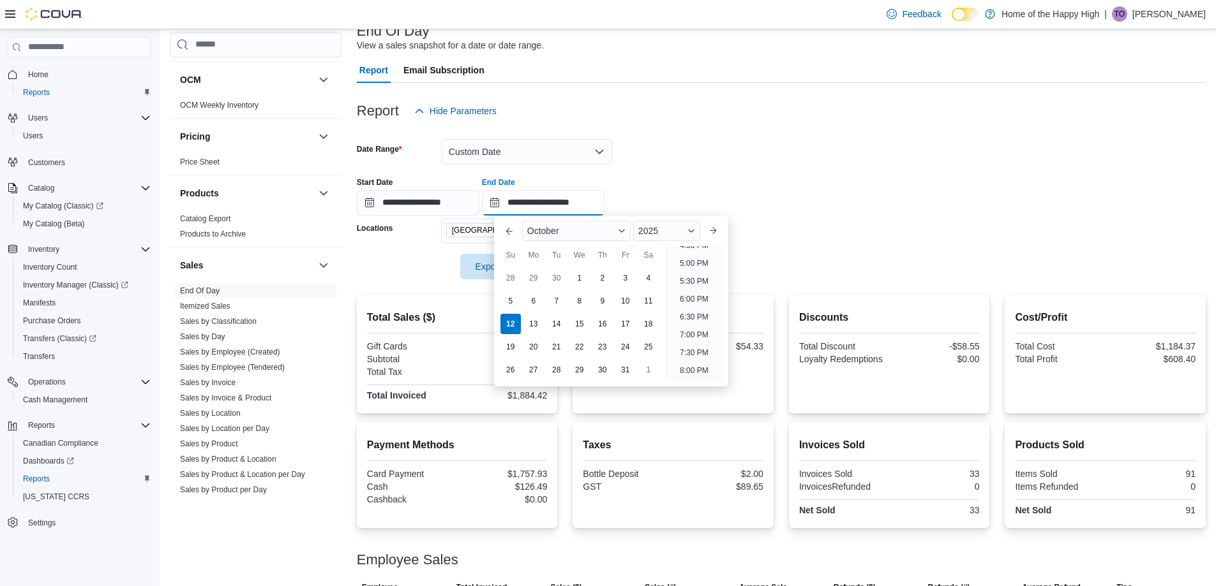
scroll to position [597, 0]
drag, startPoint x: 691, startPoint y: 271, endPoint x: 637, endPoint y: 280, distance: 55.0
click at [691, 271] on li "5:00 PM" at bounding box center [694, 266] width 39 height 15
type input "**********"
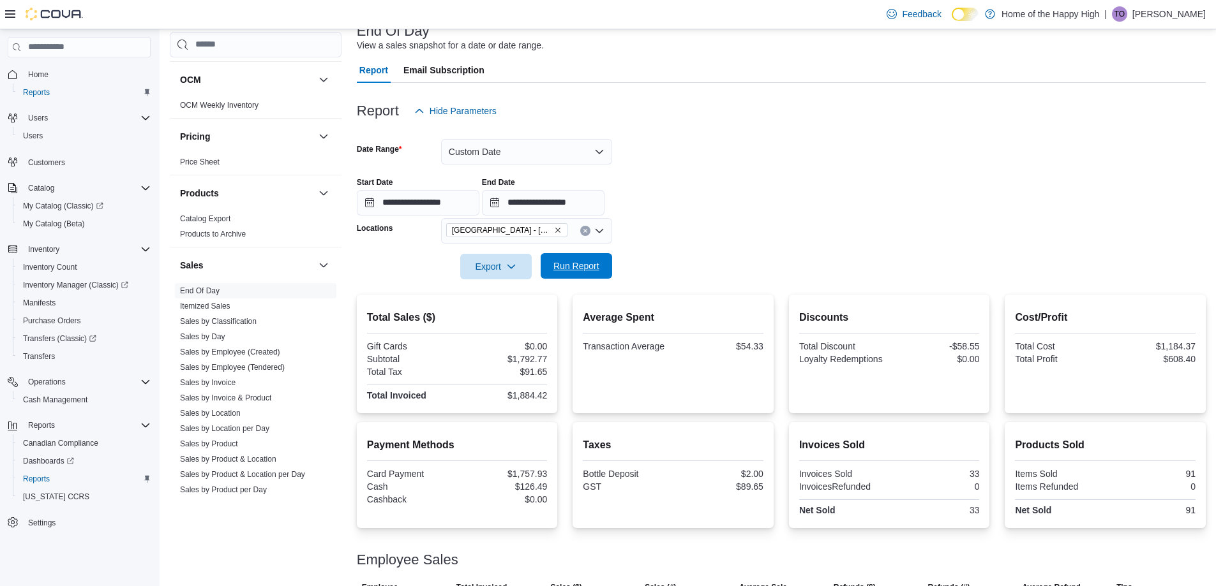
drag, startPoint x: 637, startPoint y: 280, endPoint x: 599, endPoint y: 268, distance: 39.4
click at [605, 270] on div "**********" at bounding box center [781, 367] width 849 height 568
click at [597, 267] on span "Run Report" at bounding box center [576, 266] width 46 height 13
click at [470, 191] on input "**********" at bounding box center [418, 203] width 123 height 26
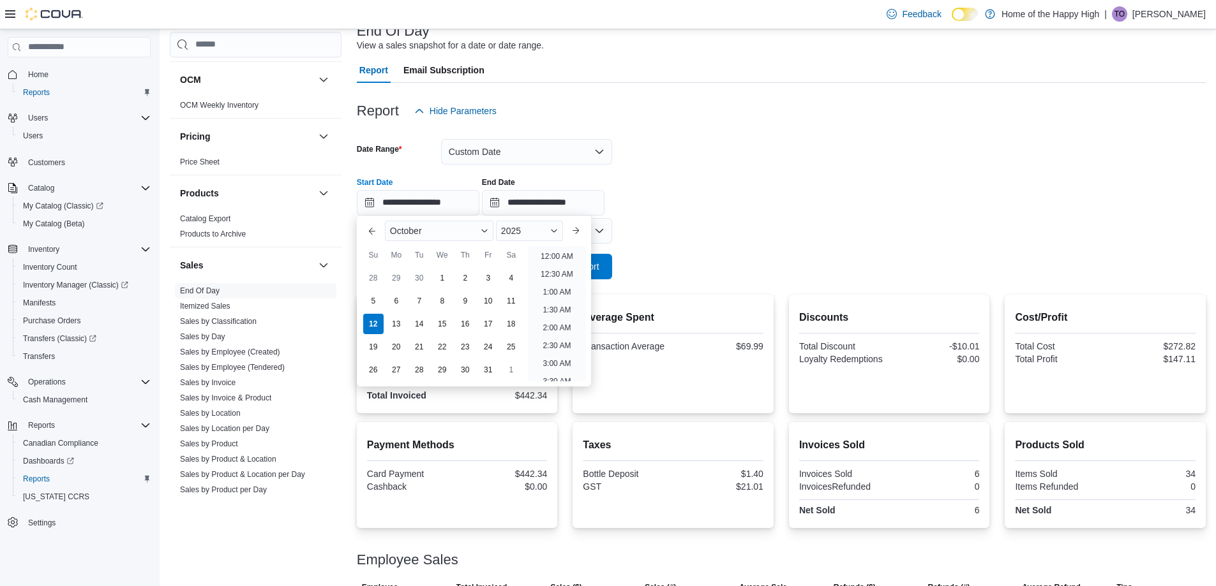
drag, startPoint x: 553, startPoint y: 254, endPoint x: 586, endPoint y: 280, distance: 41.9
click at [553, 253] on li "12:00 AM" at bounding box center [556, 256] width 43 height 15
type input "**********"
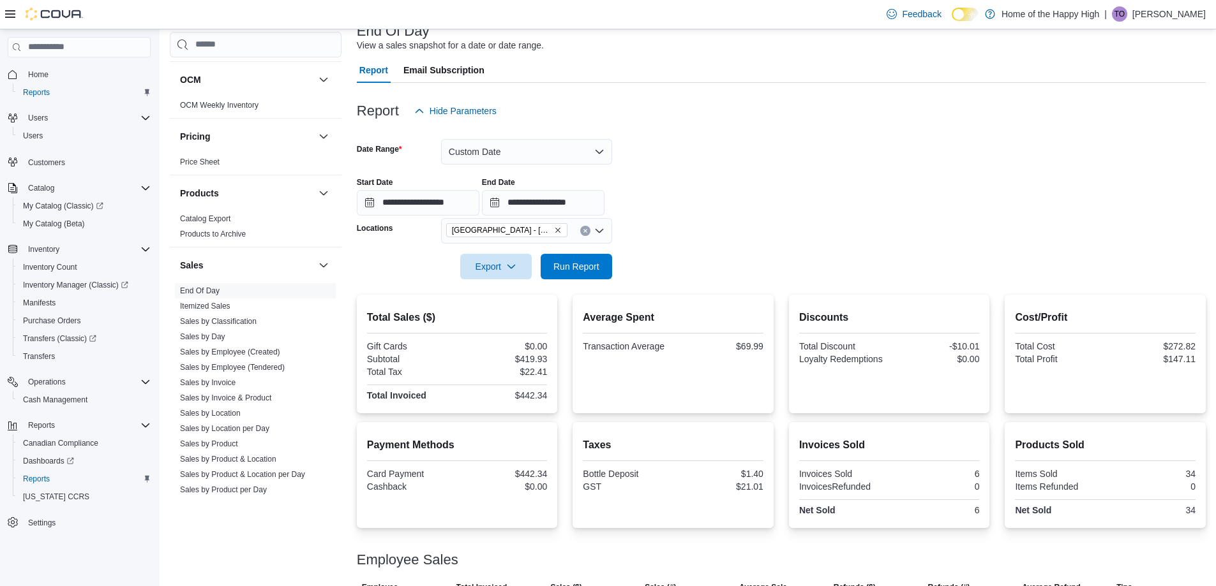
click at [586, 280] on div at bounding box center [781, 287] width 849 height 15
click at [586, 275] on span "Run Report" at bounding box center [576, 266] width 56 height 26
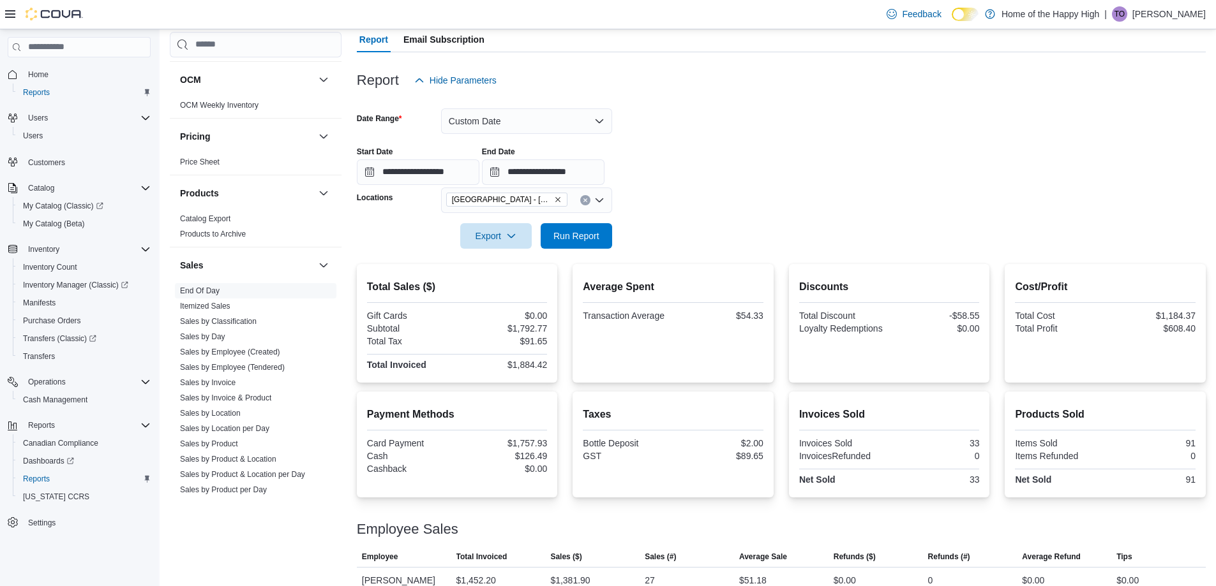
scroll to position [163, 0]
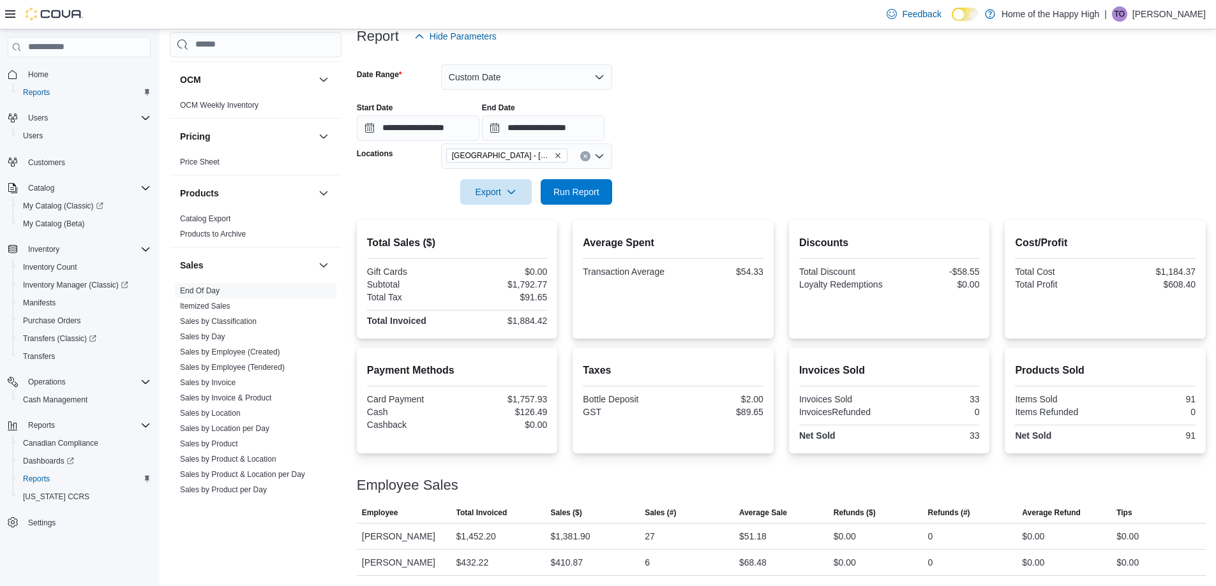
click at [209, 283] on div "Sales" at bounding box center [256, 266] width 172 height 36
click at [204, 306] on link "Itemized Sales" at bounding box center [205, 306] width 50 height 9
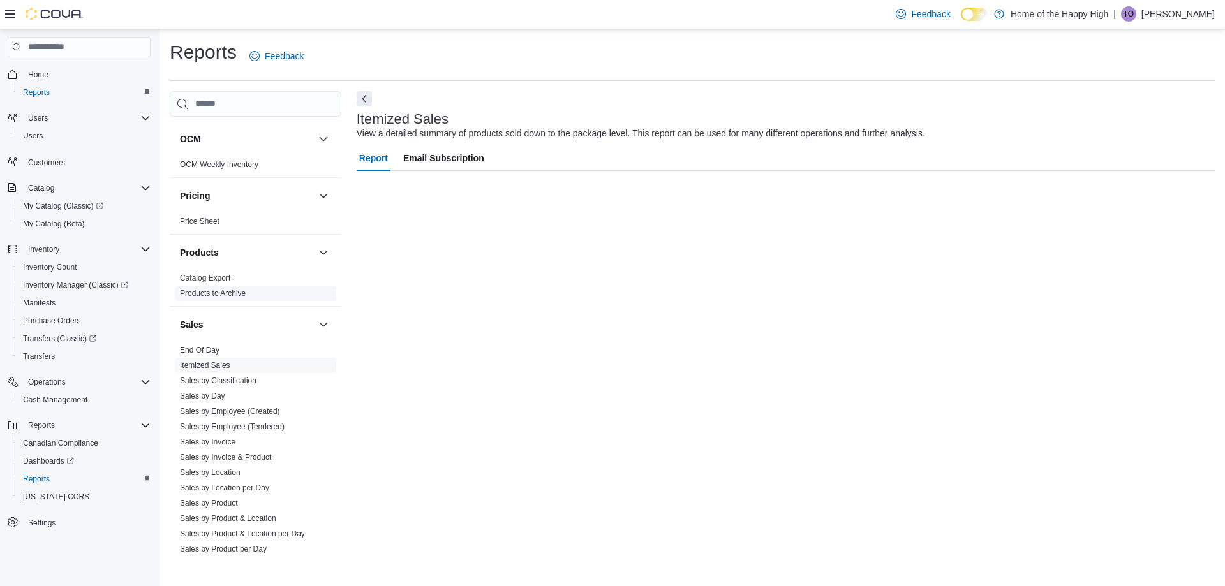
click at [196, 293] on link "Products to Archive" at bounding box center [213, 293] width 66 height 9
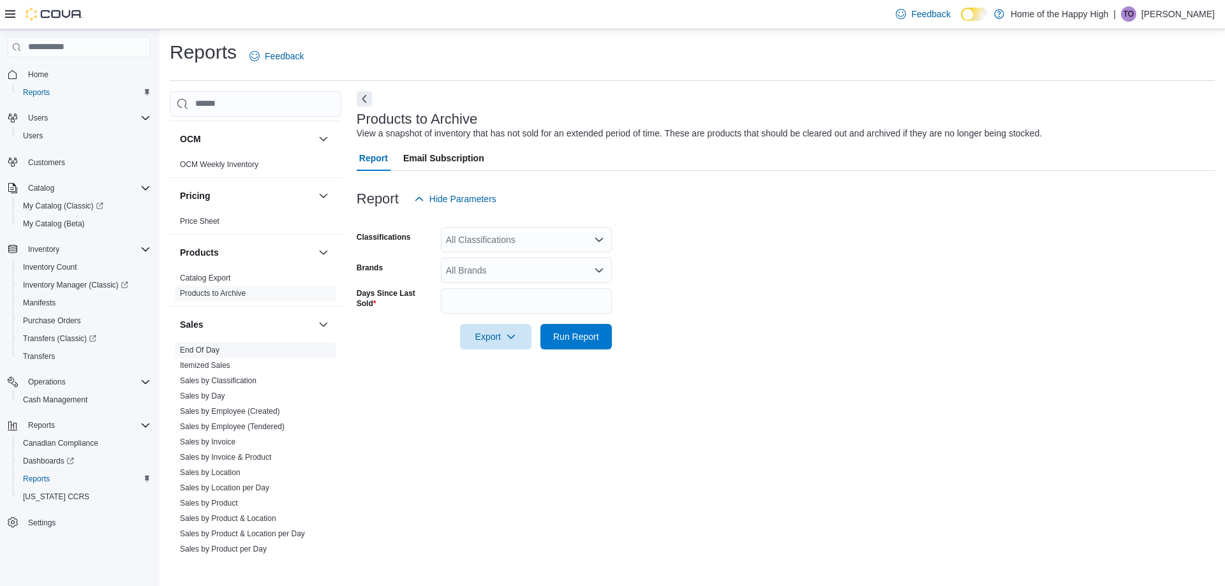
click at [198, 347] on link "End Of Day" at bounding box center [200, 350] width 40 height 9
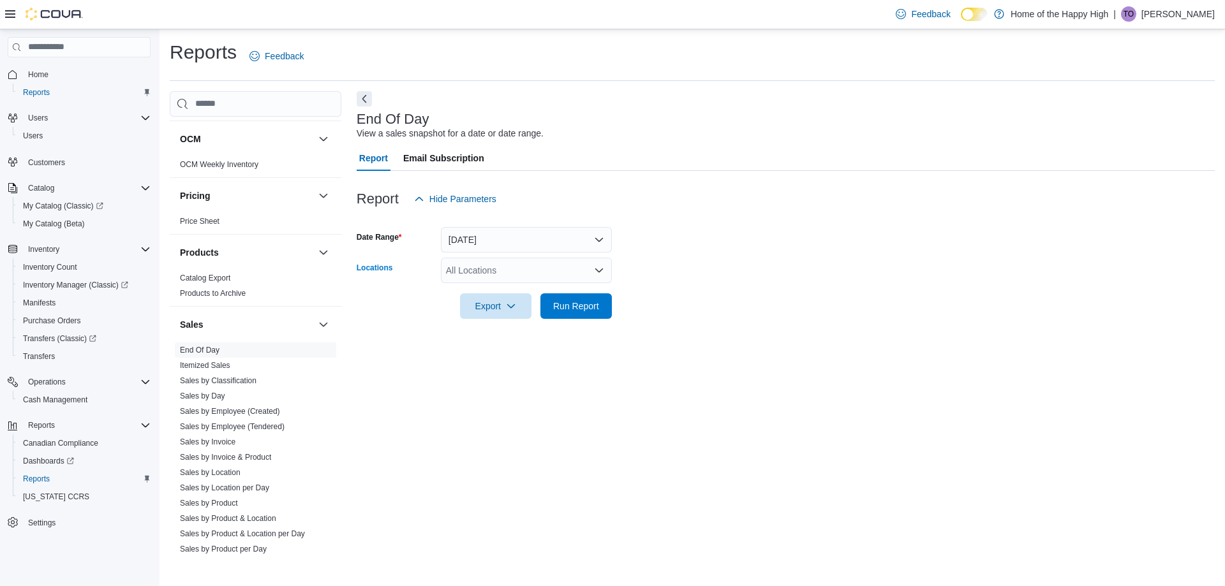
click at [491, 273] on div "All Locations" at bounding box center [526, 271] width 171 height 26
click at [265, 428] on link "Sales by Employee (Tendered)" at bounding box center [232, 426] width 105 height 9
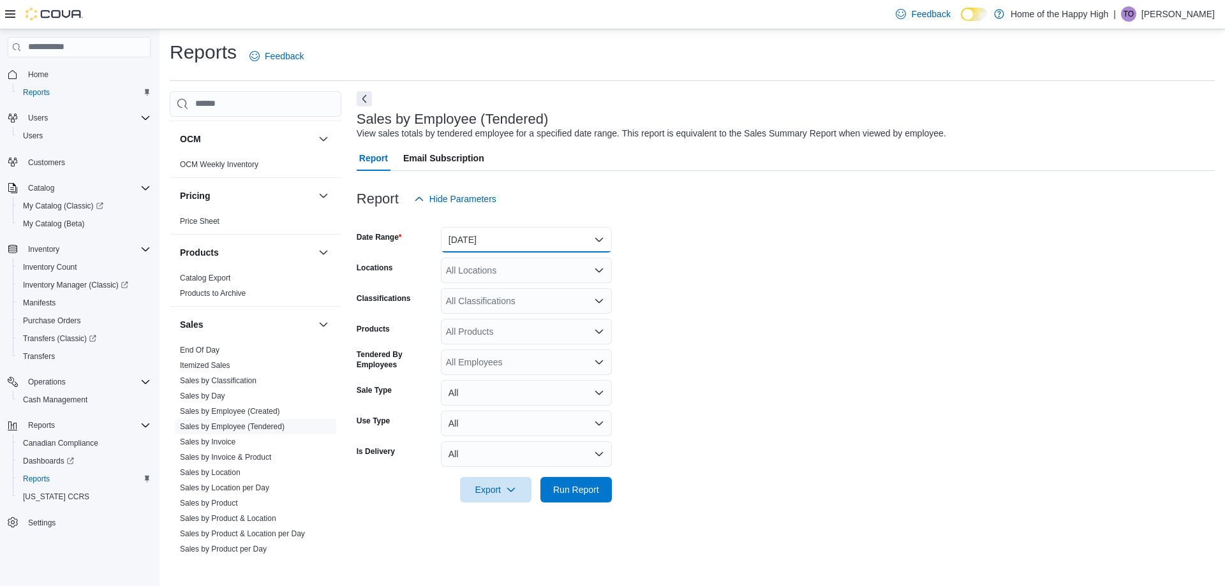
click at [492, 243] on button "[DATE]" at bounding box center [526, 240] width 171 height 26
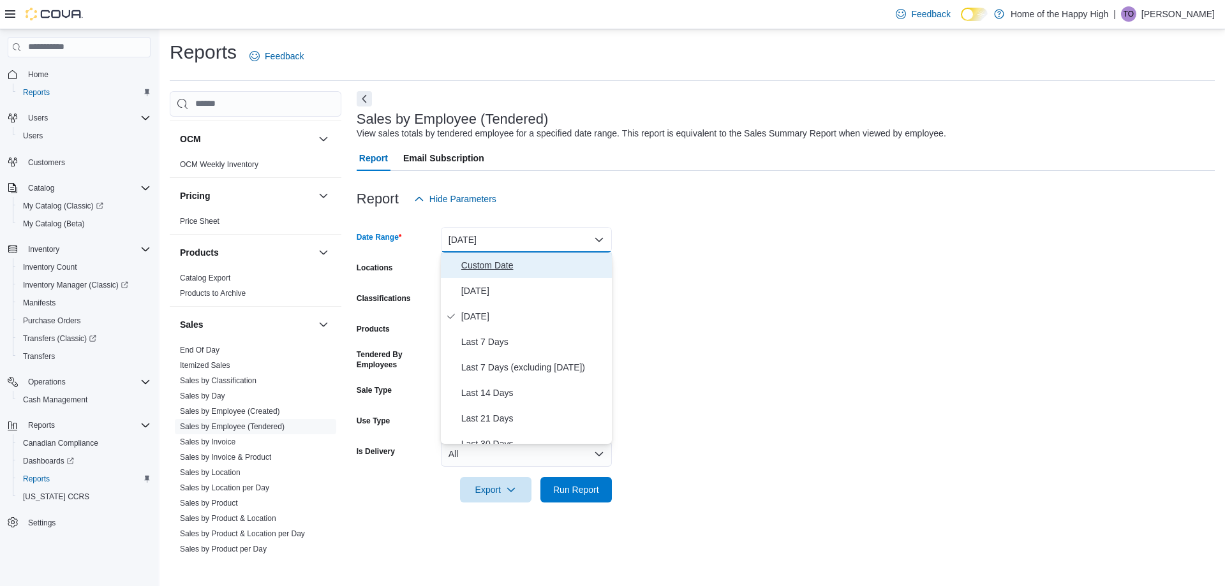
click at [481, 276] on button "Custom Date" at bounding box center [526, 266] width 171 height 26
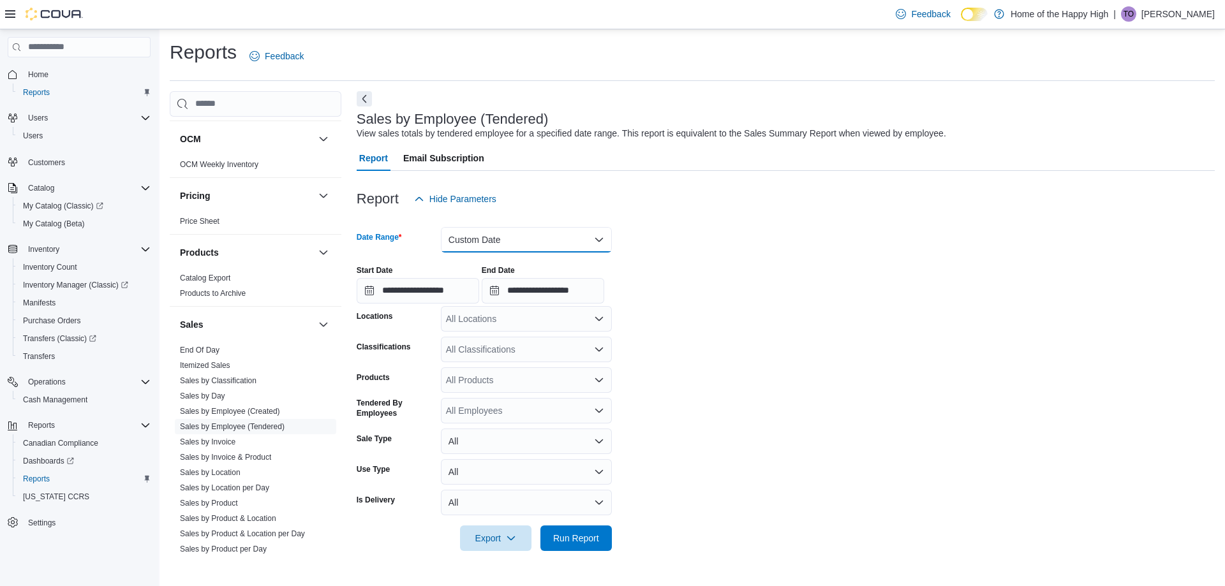
drag, startPoint x: 486, startPoint y: 233, endPoint x: 486, endPoint y: 251, distance: 17.9
click at [486, 234] on button "Custom Date" at bounding box center [526, 240] width 171 height 26
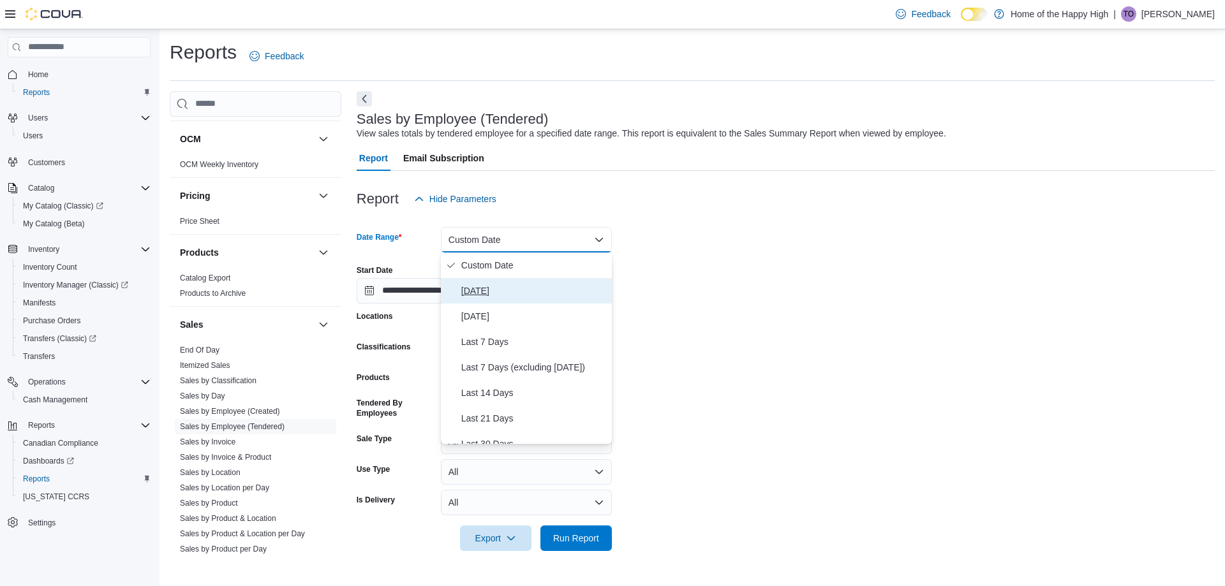
click at [481, 287] on span "[DATE]" at bounding box center [533, 290] width 145 height 15
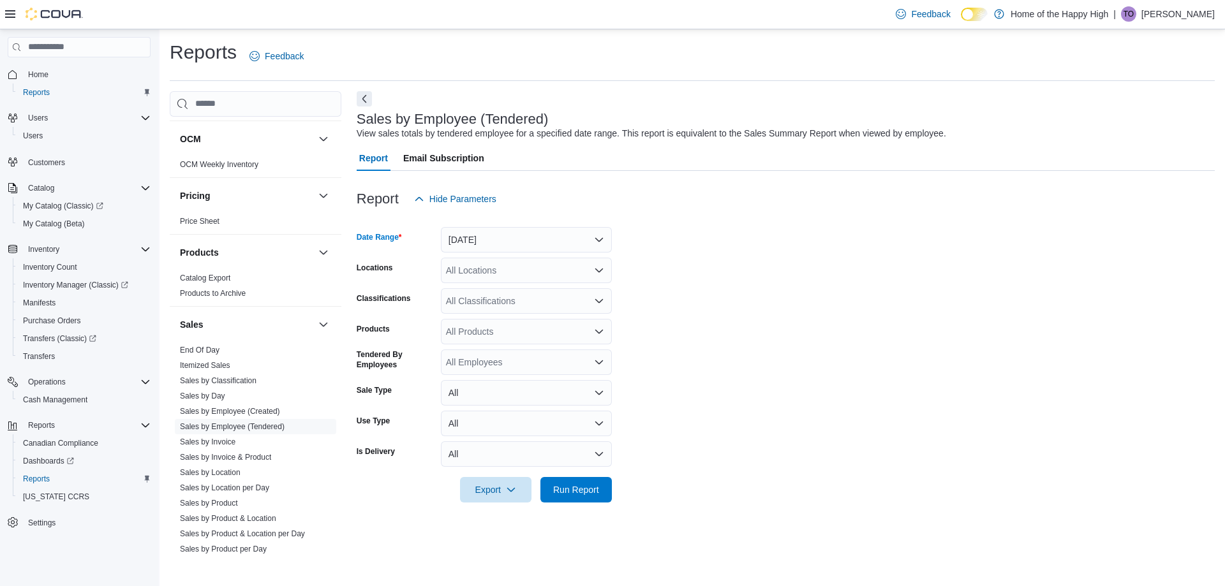
click at [488, 271] on div "All Locations" at bounding box center [526, 271] width 171 height 26
type input "***"
click at [503, 288] on span "[GEOGRAPHIC_DATA] - [GEOGRAPHIC_DATA] - Fire & Flower" at bounding box center [621, 292] width 255 height 13
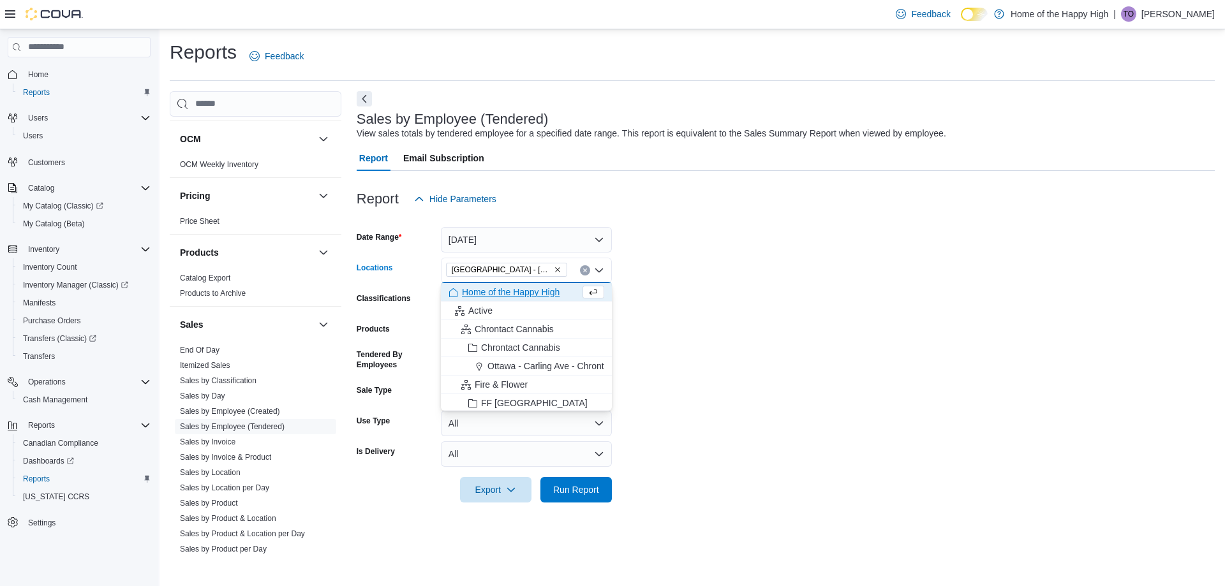
click at [847, 315] on form "Date Range [DATE] Locations [GEOGRAPHIC_DATA] - [GEOGRAPHIC_DATA] - Fire & Flow…" at bounding box center [786, 357] width 858 height 291
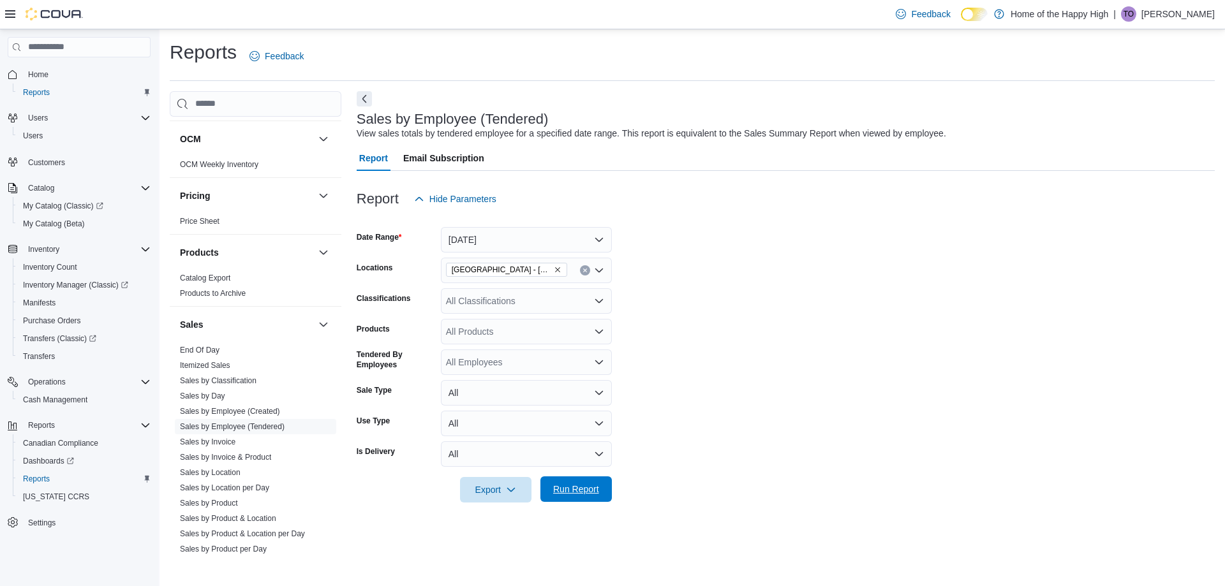
click at [601, 483] on span "Run Report" at bounding box center [576, 490] width 56 height 26
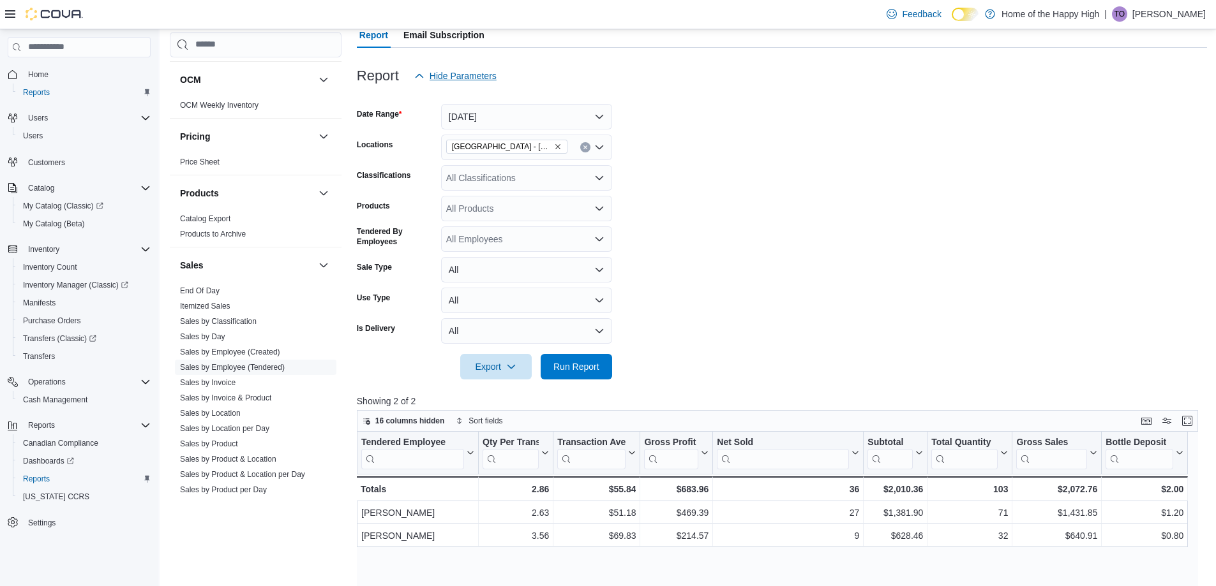
scroll to position [128, 0]
